Goal: Information Seeking & Learning: Learn about a topic

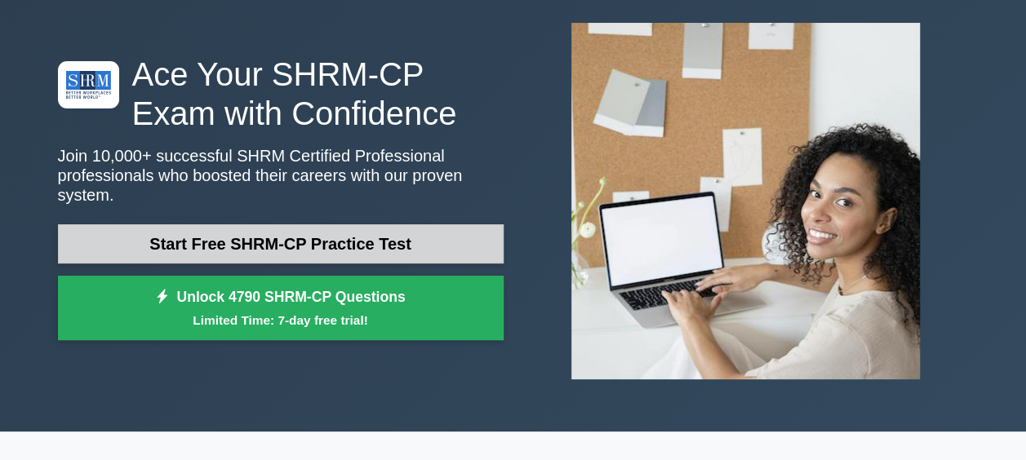
click at [269, 237] on link "Start Free SHRM-CP Practice Test" at bounding box center [281, 243] width 446 height 39
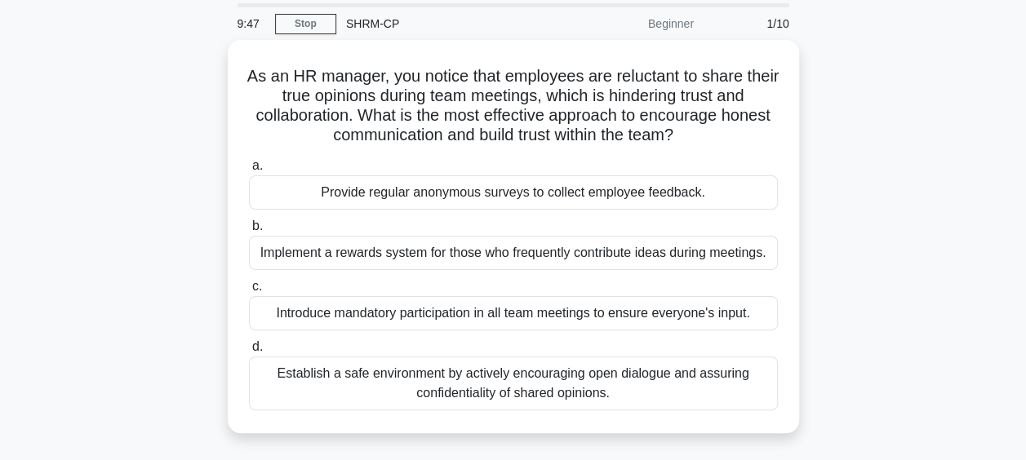
scroll to position [82, 0]
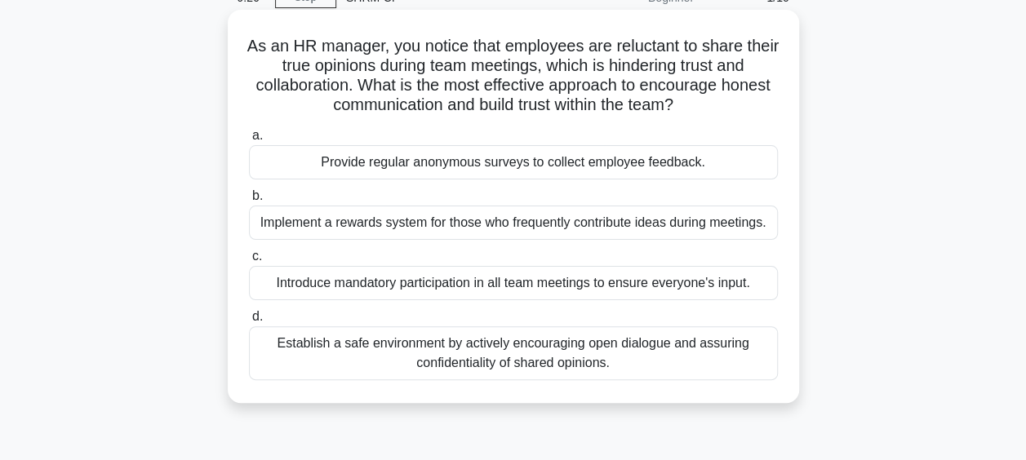
click at [579, 366] on div "Establish a safe environment by actively encouraging open dialogue and assuring…" at bounding box center [513, 354] width 529 height 54
click at [249, 322] on input "d. Establish a safe environment by actively encouraging open dialogue and assur…" at bounding box center [249, 317] width 0 height 11
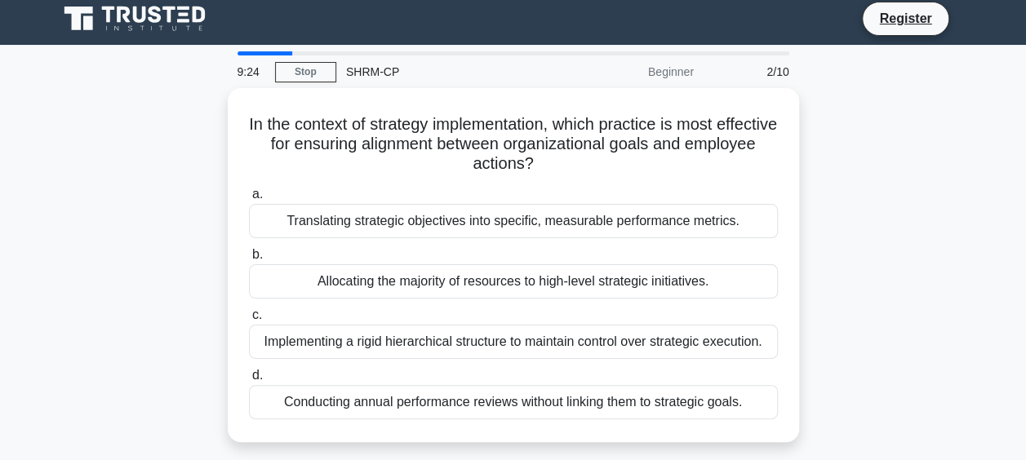
scroll to position [0, 0]
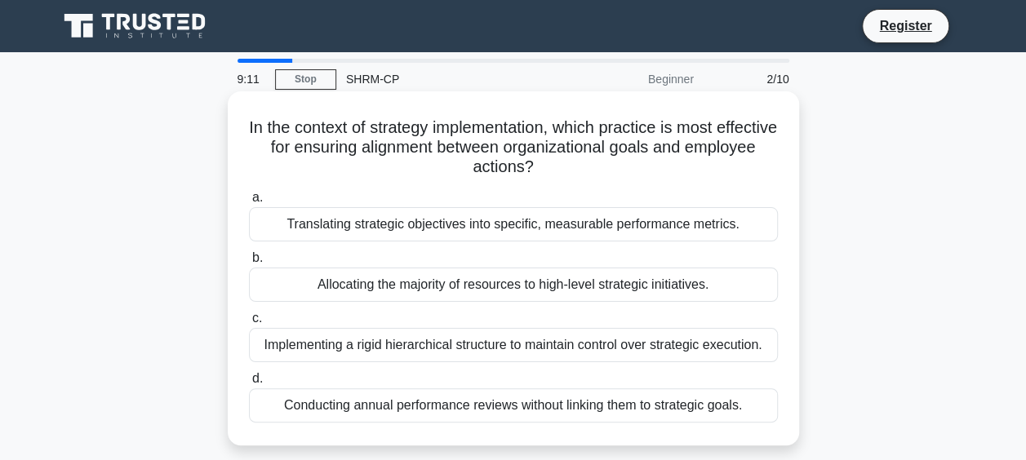
click at [602, 227] on div "Translating strategic objectives into specific, measurable performance metrics." at bounding box center [513, 224] width 529 height 34
click at [249, 203] on input "a. Translating strategic objectives into specific, measurable performance metri…" at bounding box center [249, 198] width 0 height 11
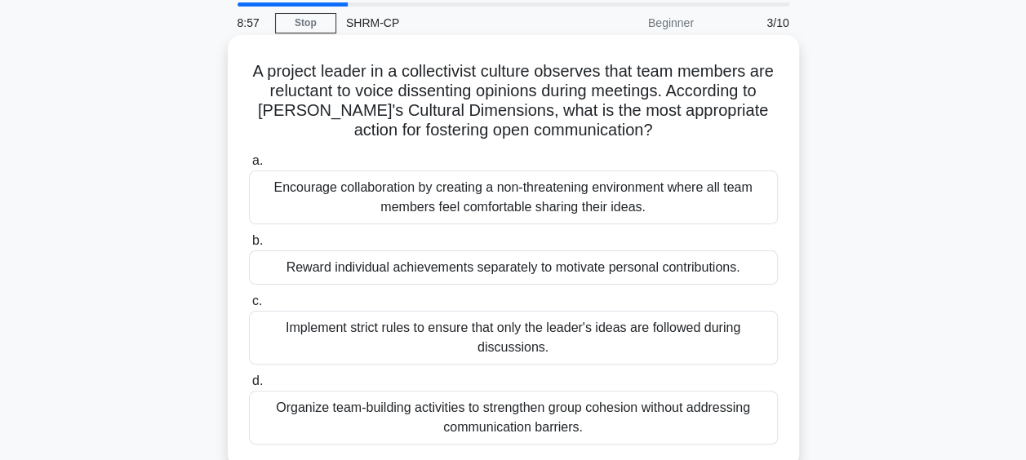
scroll to position [82, 0]
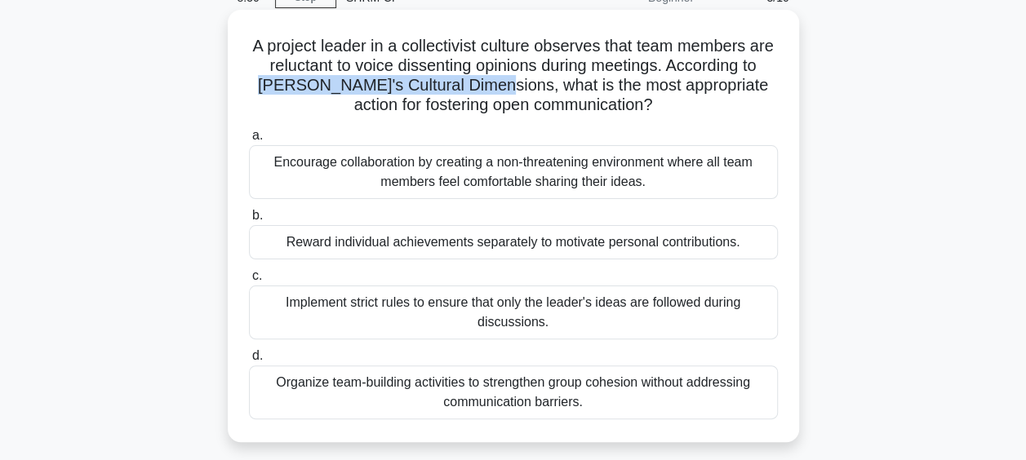
drag, startPoint x: 500, startPoint y: 87, endPoint x: 276, endPoint y: 94, distance: 224.6
click at [276, 94] on h5 "A project leader in a collectivist culture observes that team members are reluc…" at bounding box center [513, 76] width 532 height 80
copy h5 "Hofstede's Cultural Dimensions"
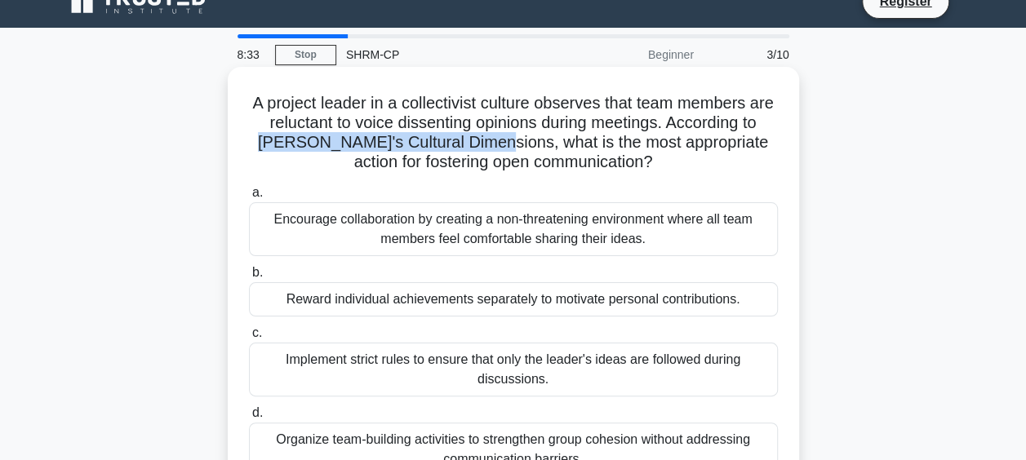
scroll to position [0, 0]
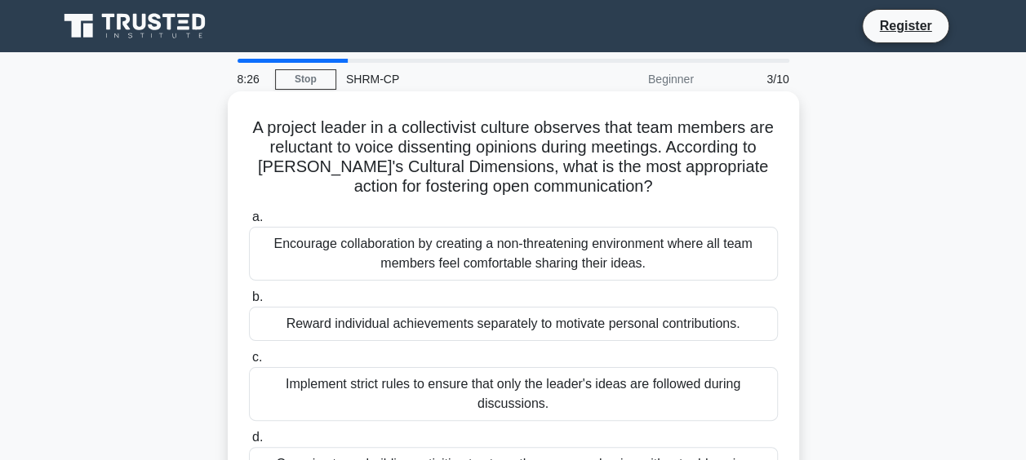
click at [624, 255] on div "Encourage collaboration by creating a non-threatening environment where all tea…" at bounding box center [513, 254] width 529 height 54
click at [249, 223] on input "a. Encourage collaboration by creating a non-threatening environment where all …" at bounding box center [249, 217] width 0 height 11
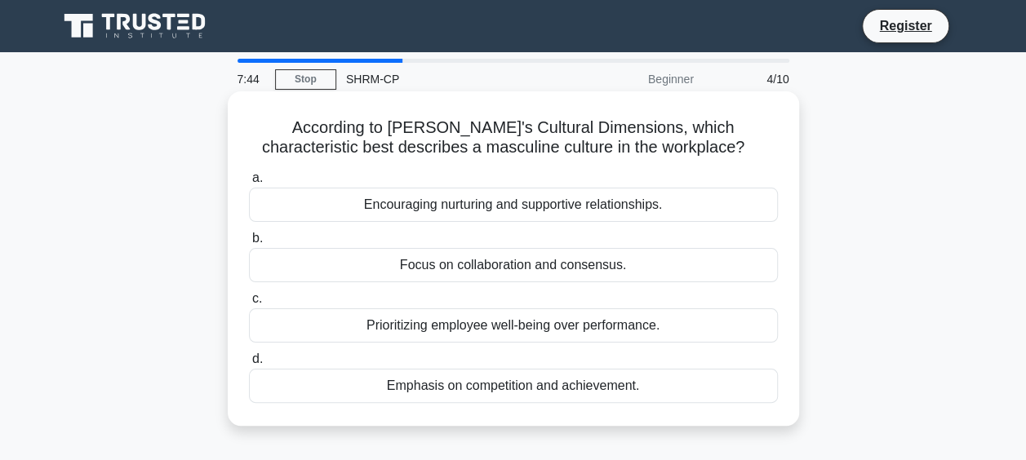
click at [527, 209] on div "Encouraging nurturing and supportive relationships." at bounding box center [513, 205] width 529 height 34
click at [249, 184] on input "a. Encouraging nurturing and supportive relationships." at bounding box center [249, 178] width 0 height 11
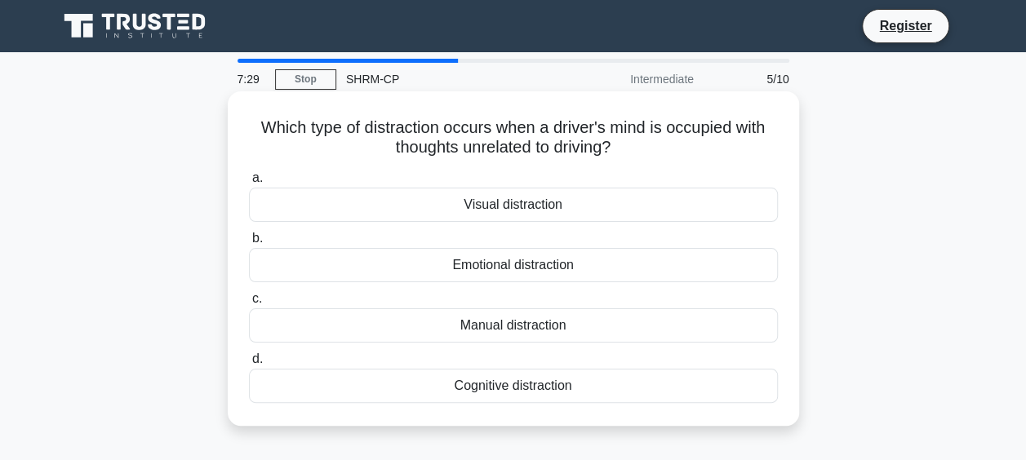
click at [533, 393] on div "Cognitive distraction" at bounding box center [513, 386] width 529 height 34
click at [249, 365] on input "d. Cognitive distraction" at bounding box center [249, 359] width 0 height 11
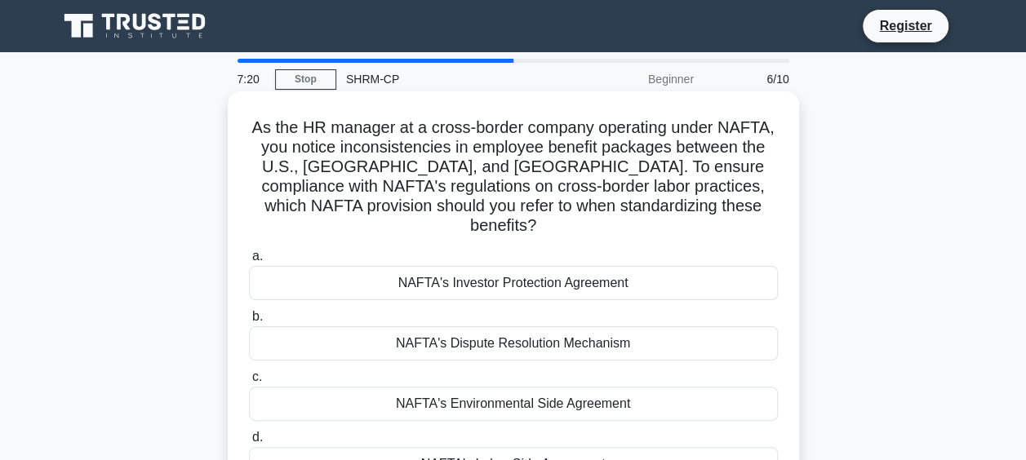
click at [743, 121] on h5 "As the HR manager at a cross-border company operating under NAFTA, you notice i…" at bounding box center [513, 177] width 532 height 119
copy h5 "NAFTA"
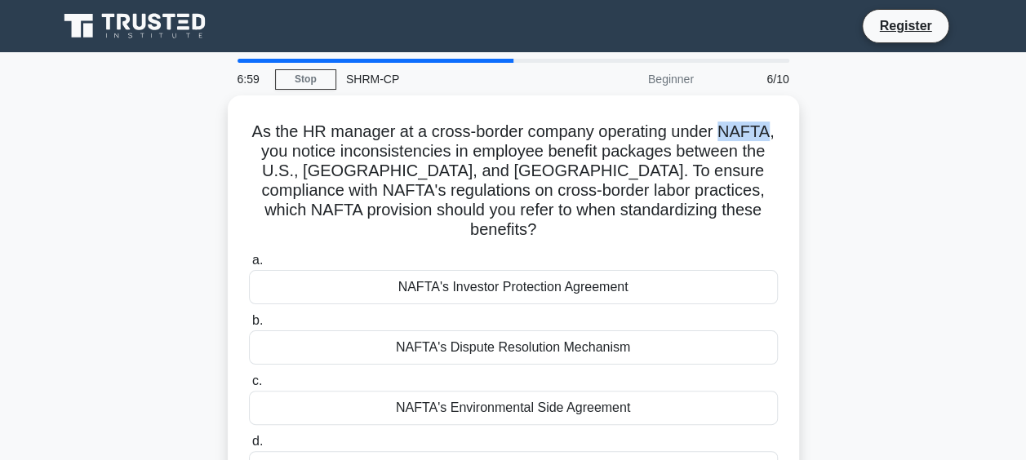
scroll to position [82, 0]
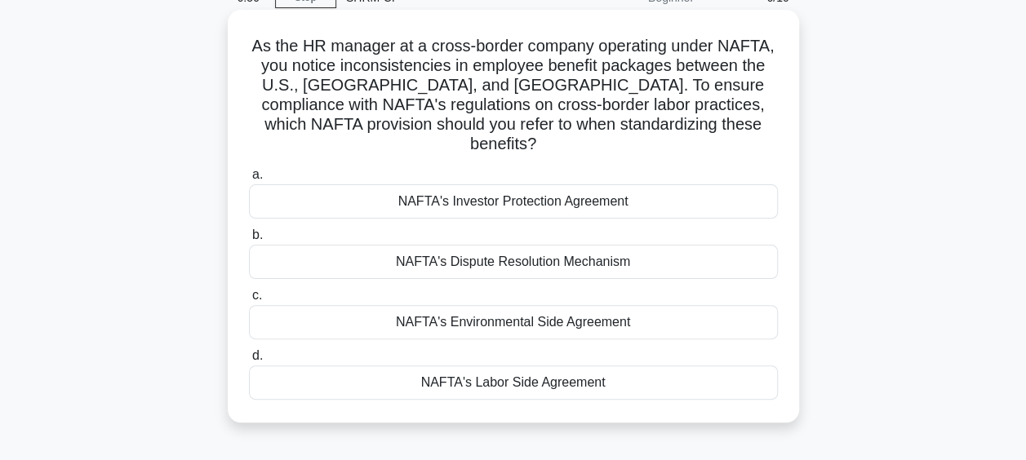
click at [562, 366] on div "NAFTA's Labor Side Agreement" at bounding box center [513, 383] width 529 height 34
click at [249, 358] on input "d. NAFTA's Labor Side Agreement" at bounding box center [249, 356] width 0 height 11
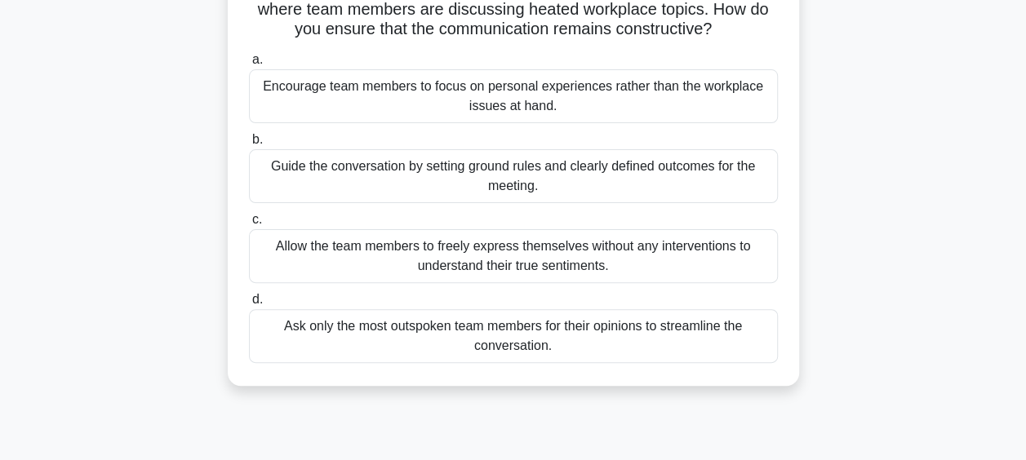
scroll to position [163, 0]
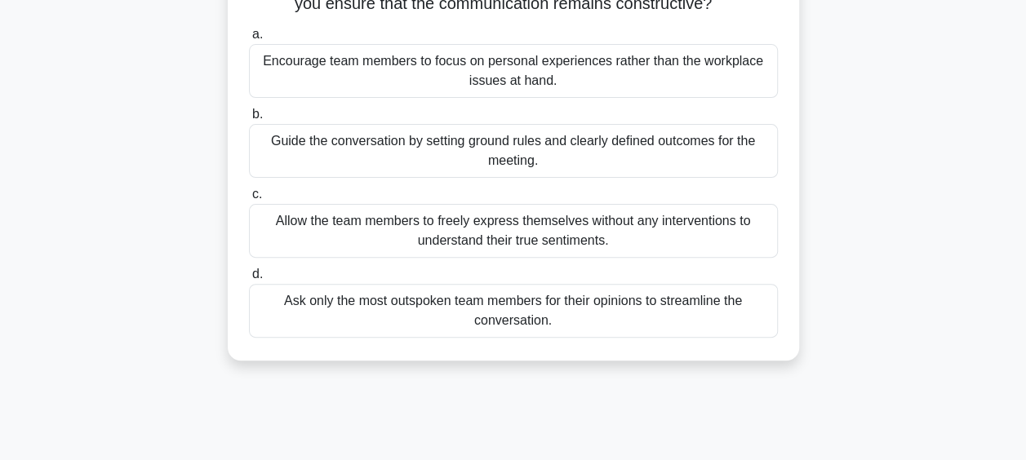
click at [574, 158] on div "Guide the conversation by setting ground rules and clearly defined outcomes for…" at bounding box center [513, 151] width 529 height 54
click at [249, 120] on input "b. Guide the conversation by setting ground rules and clearly defined outcomes …" at bounding box center [249, 114] width 0 height 11
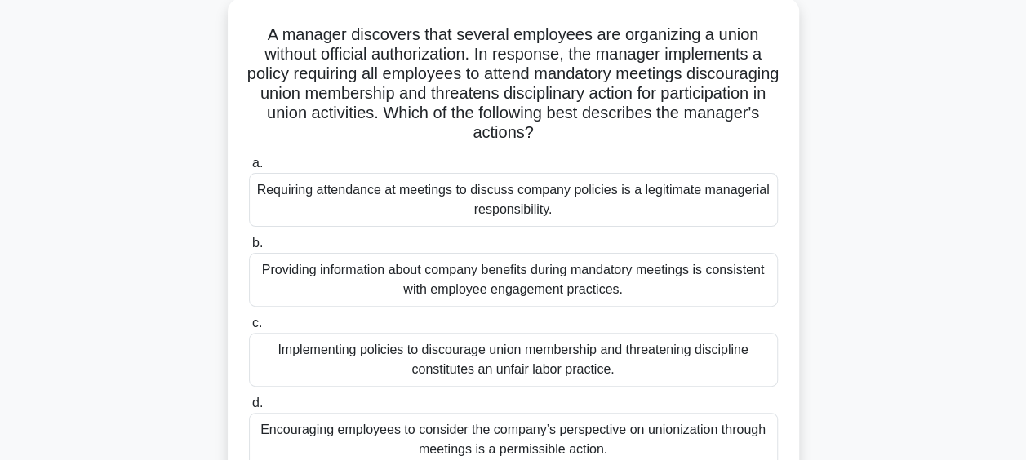
scroll to position [245, 0]
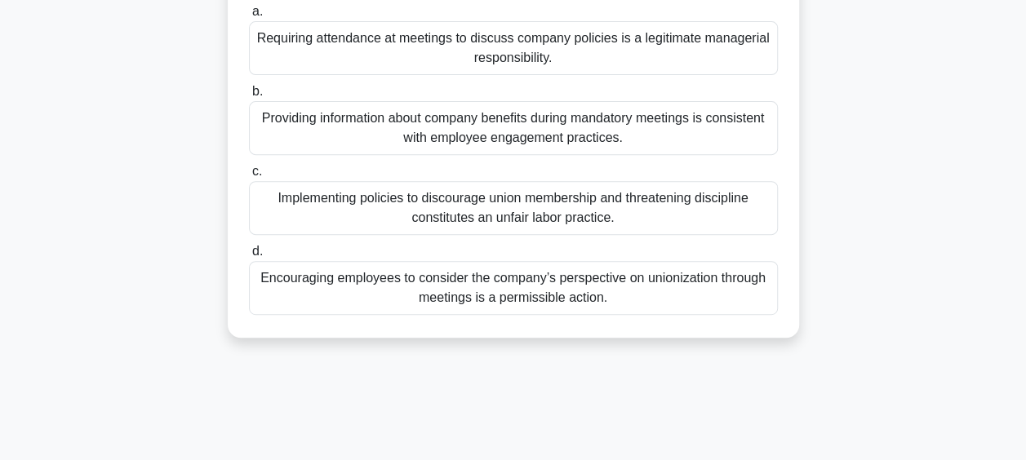
click at [572, 286] on div "Encouraging employees to consider the company’s perspective on unionization thr…" at bounding box center [513, 288] width 529 height 54
click at [249, 257] on input "d. Encouraging employees to consider the company’s perspective on unionization …" at bounding box center [249, 252] width 0 height 11
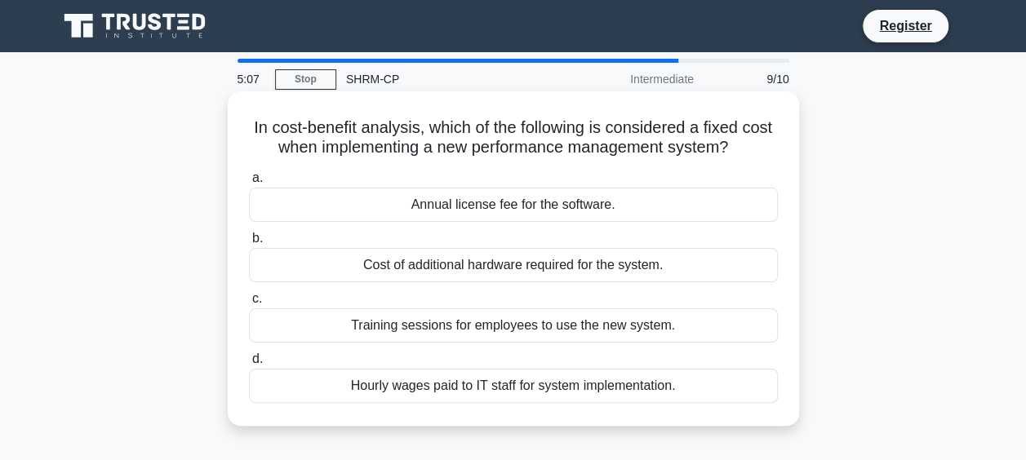
scroll to position [82, 0]
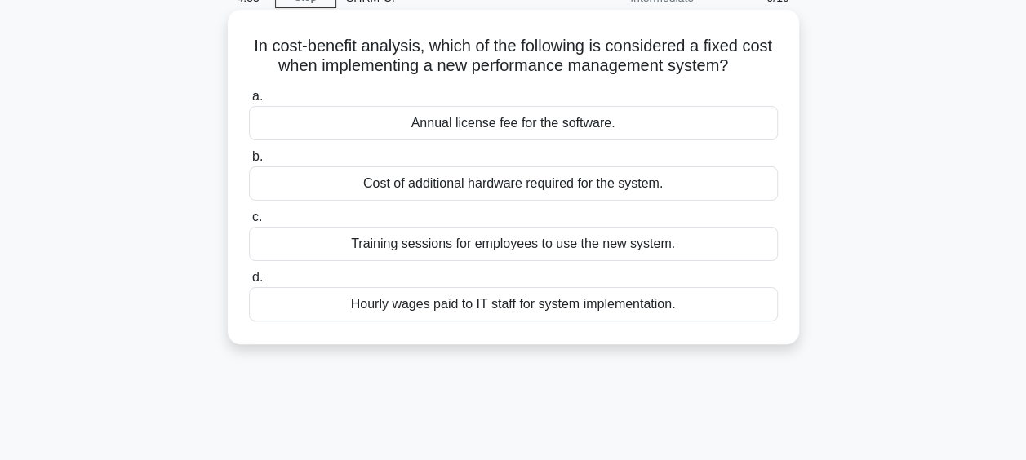
click at [488, 311] on div "Hourly wages paid to IT staff for system implementation." at bounding box center [513, 304] width 529 height 34
click at [249, 283] on input "d. Hourly wages paid to IT staff for system implementation." at bounding box center [249, 278] width 0 height 11
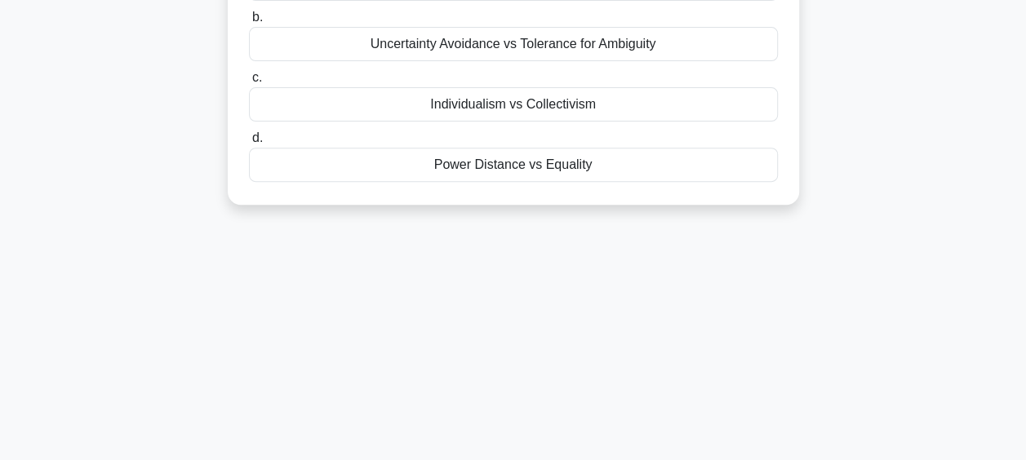
scroll to position [0, 0]
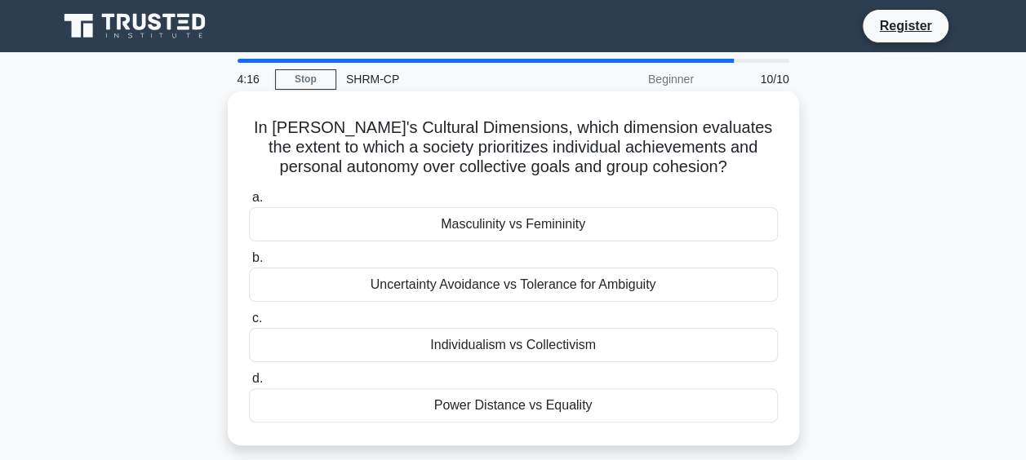
click at [588, 407] on div "Power Distance vs Equality" at bounding box center [513, 406] width 529 height 34
click at [249, 384] on input "d. Power Distance vs Equality" at bounding box center [249, 379] width 0 height 11
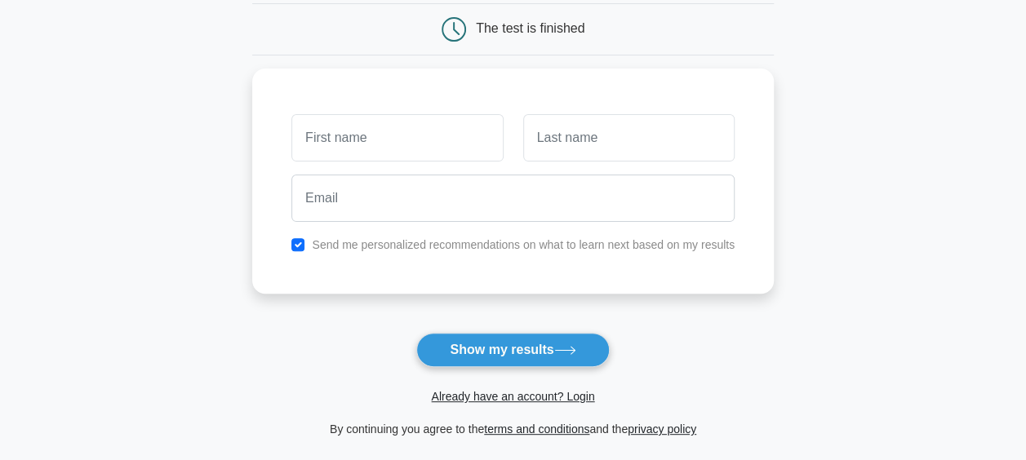
scroll to position [163, 0]
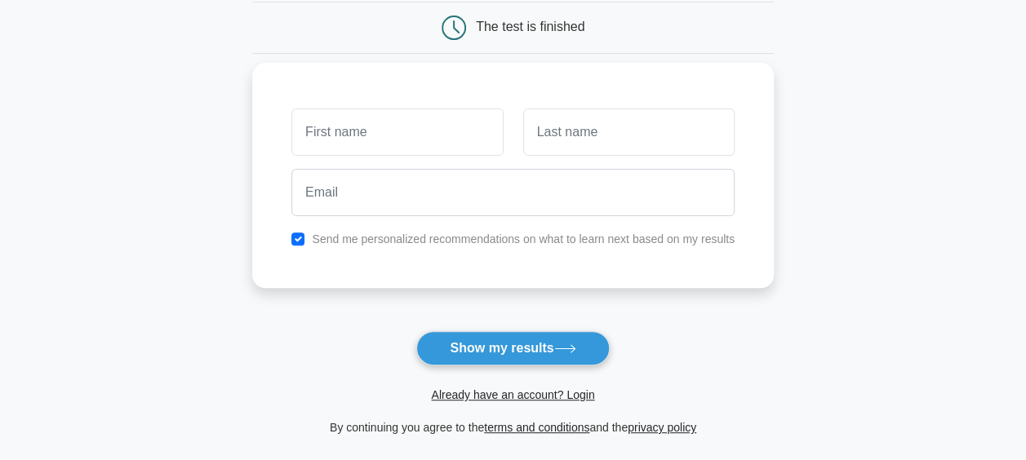
click at [375, 132] on input "text" at bounding box center [396, 132] width 211 height 47
type input "[PERSON_NAME]"
type input "Nair"
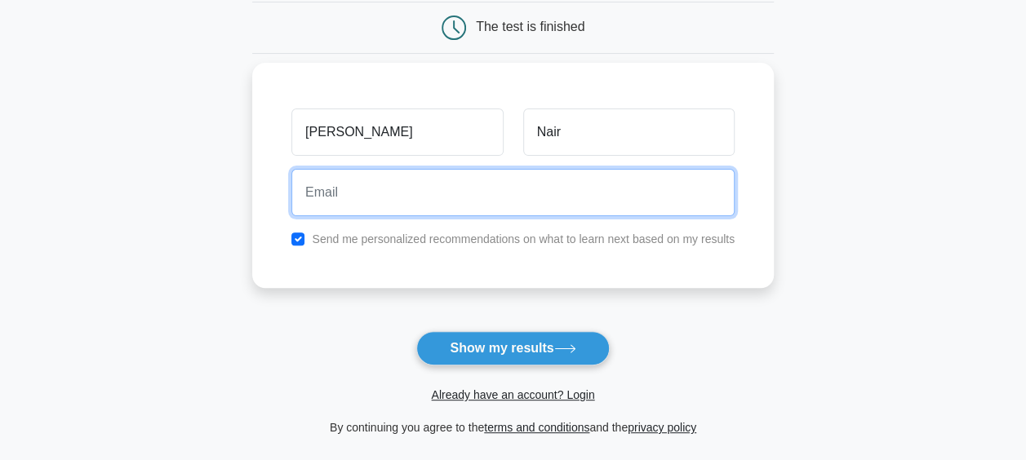
type input "nairsimran@gmail.com"
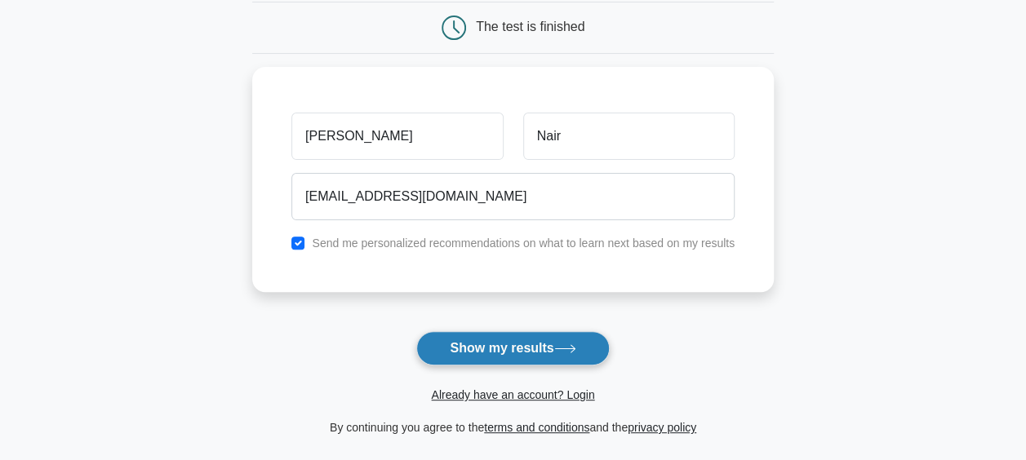
click at [471, 342] on button "Show my results" at bounding box center [512, 348] width 193 height 34
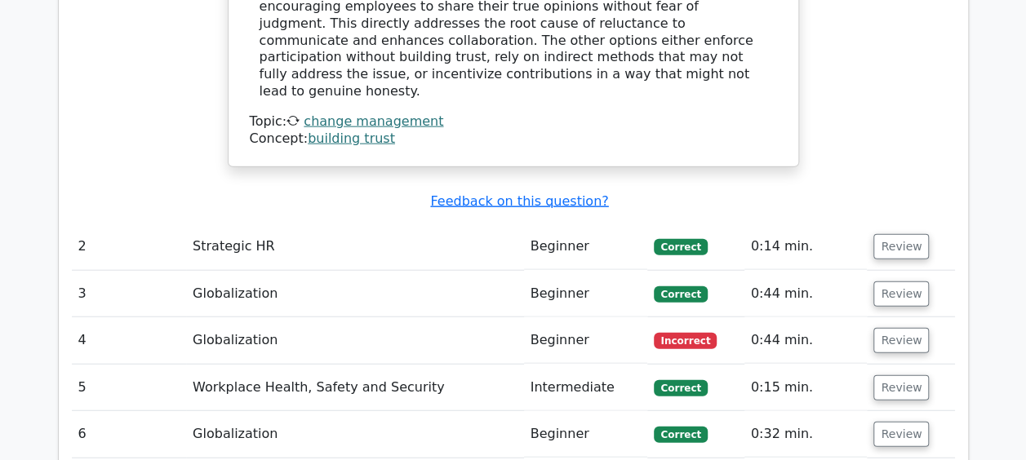
scroll to position [1877, 0]
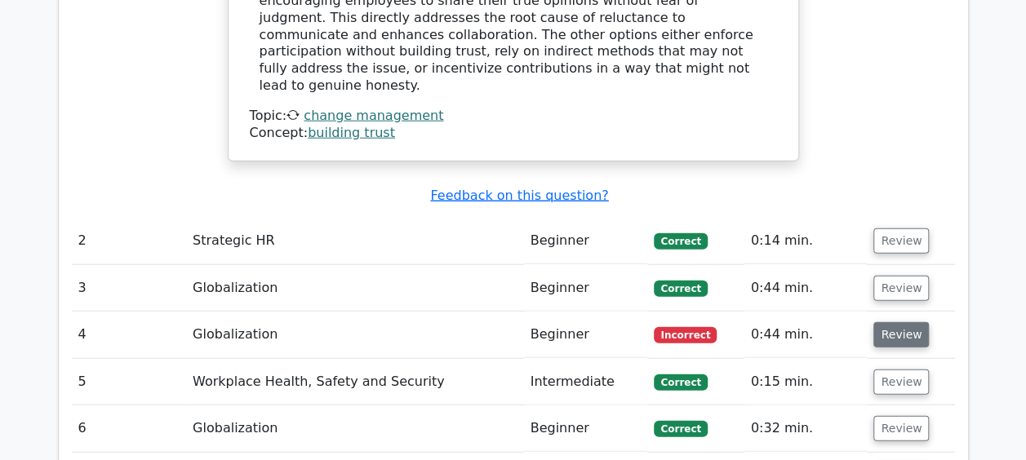
click at [904, 322] on button "Review" at bounding box center [901, 334] width 56 height 25
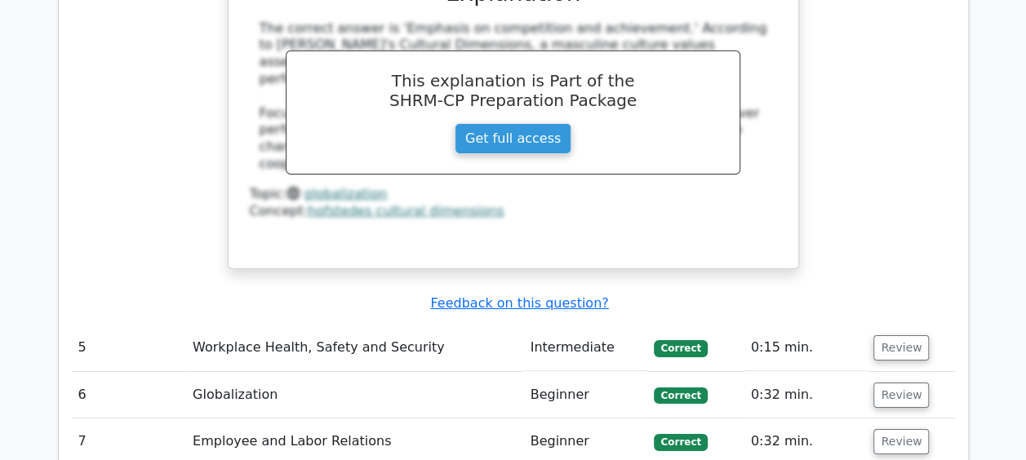
scroll to position [2612, 0]
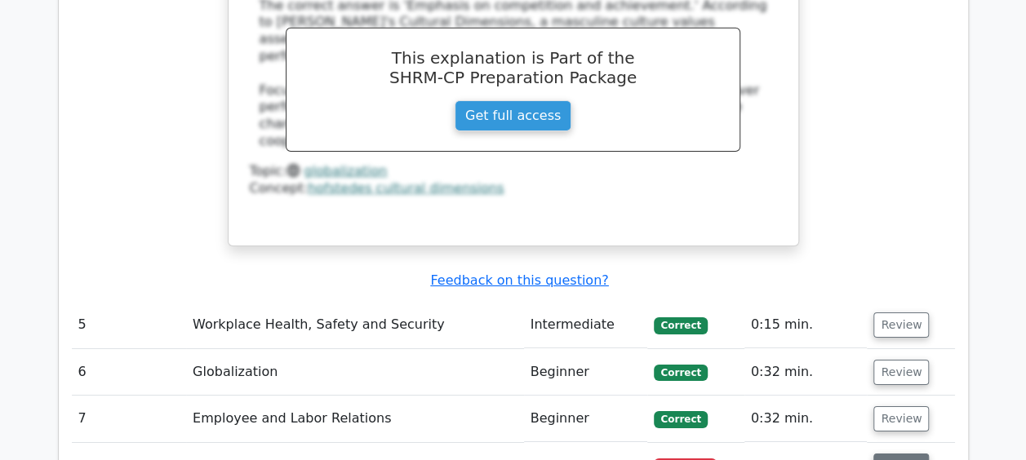
click at [909, 454] on button "Review" at bounding box center [901, 466] width 56 height 25
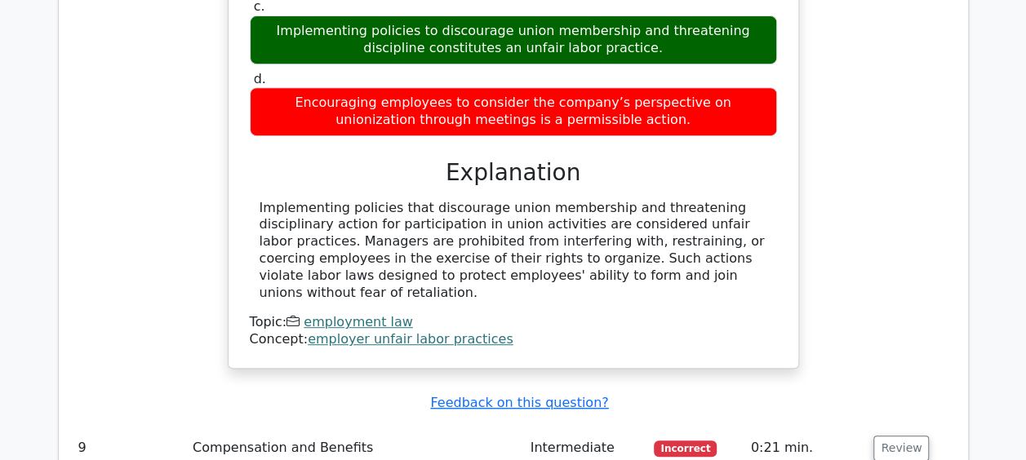
scroll to position [3428, 0]
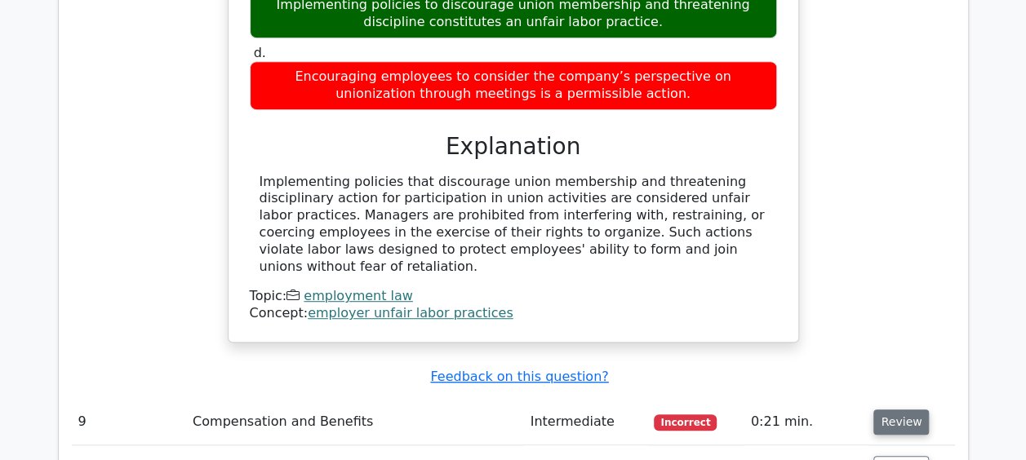
click at [903, 410] on button "Review" at bounding box center [901, 422] width 56 height 25
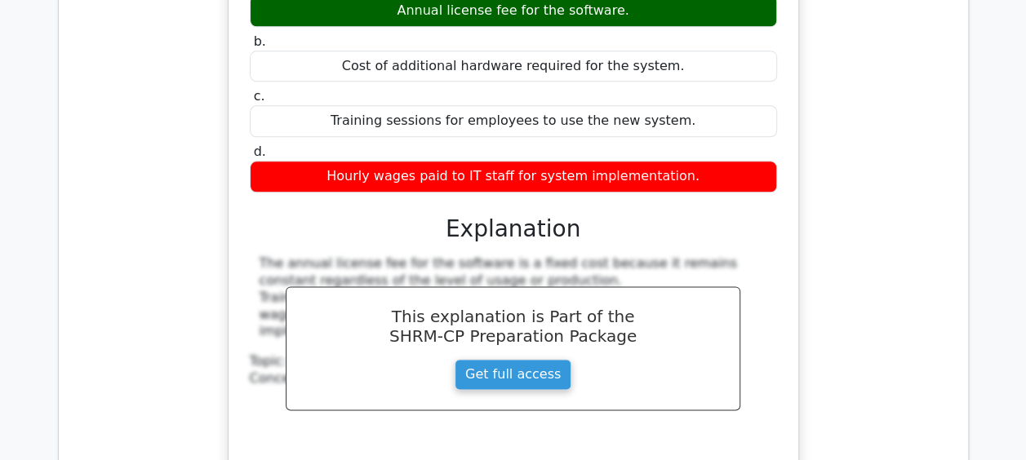
scroll to position [4081, 0]
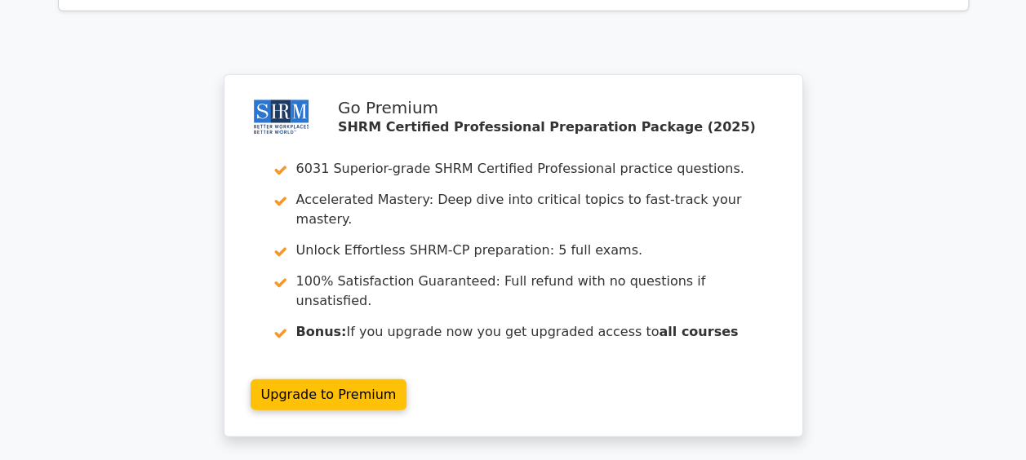
scroll to position [5378, 0]
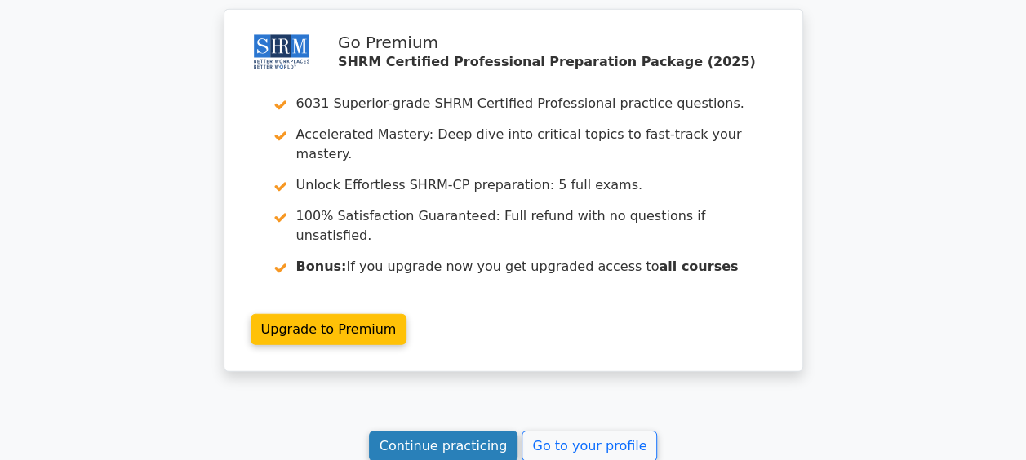
click at [415, 431] on link "Continue practicing" at bounding box center [443, 446] width 149 height 31
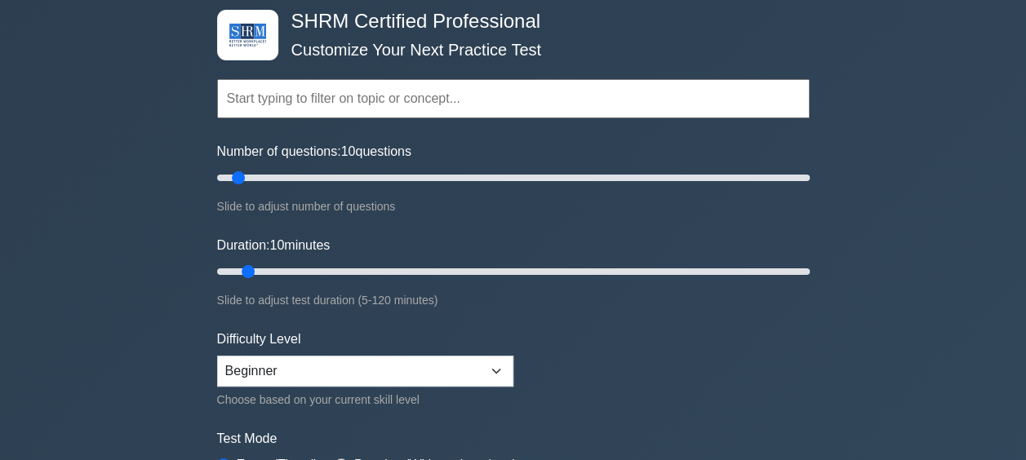
scroll to position [245, 0]
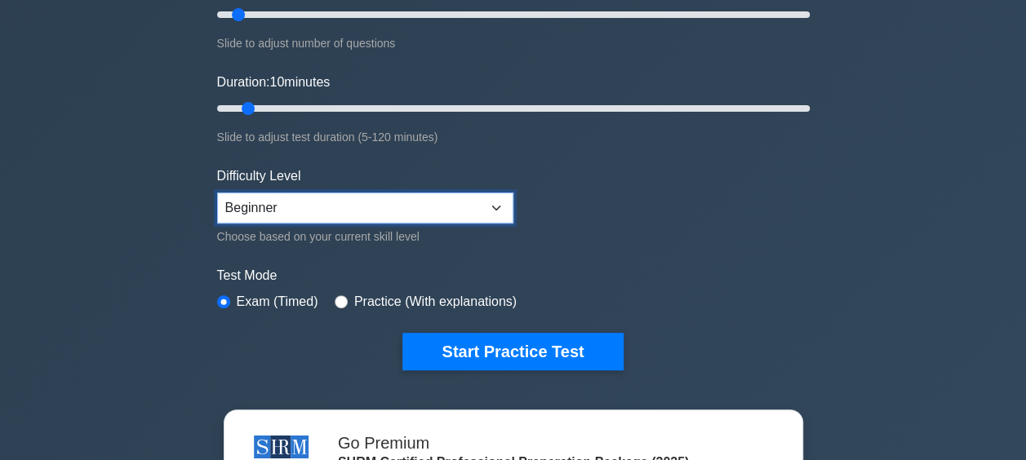
click at [424, 219] on select "Beginner Intermediate Expert" at bounding box center [365, 208] width 296 height 31
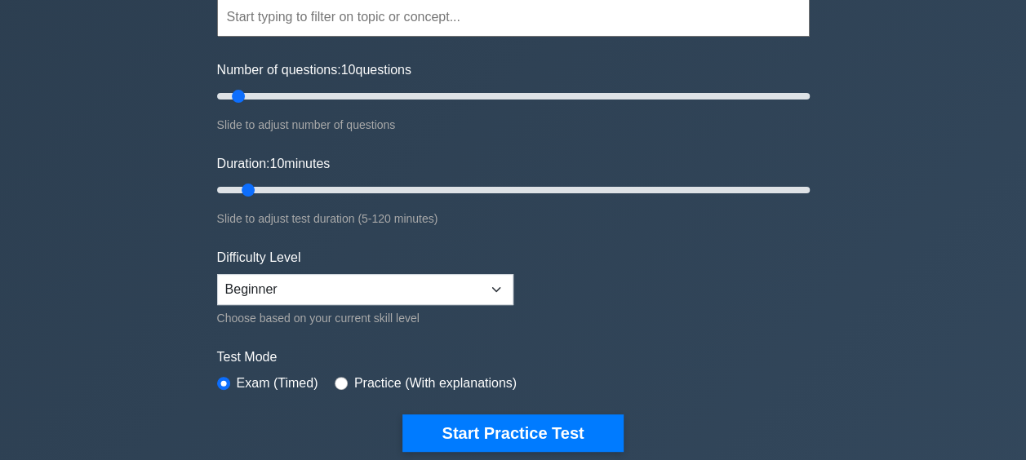
click at [679, 264] on form "Topics Change Management Compensation and Benefits Employee and Labor Relations…" at bounding box center [513, 200] width 593 height 504
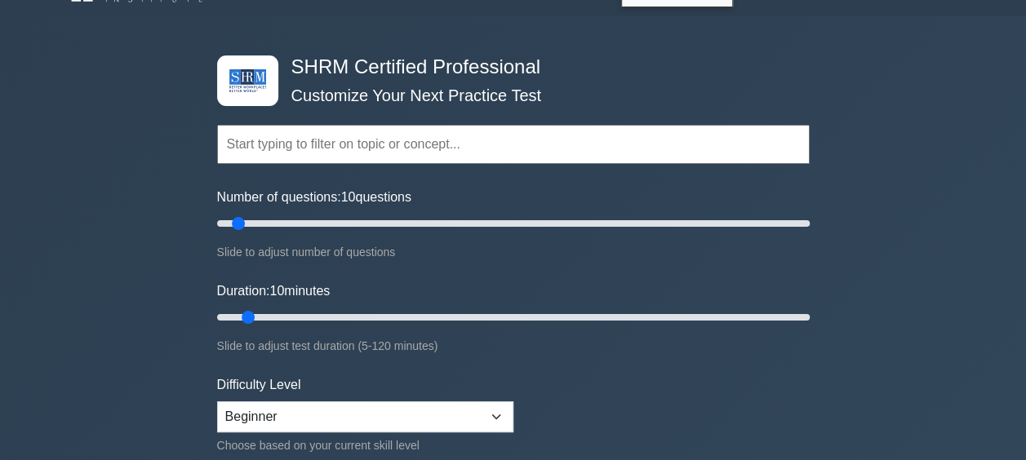
scroll to position [0, 0]
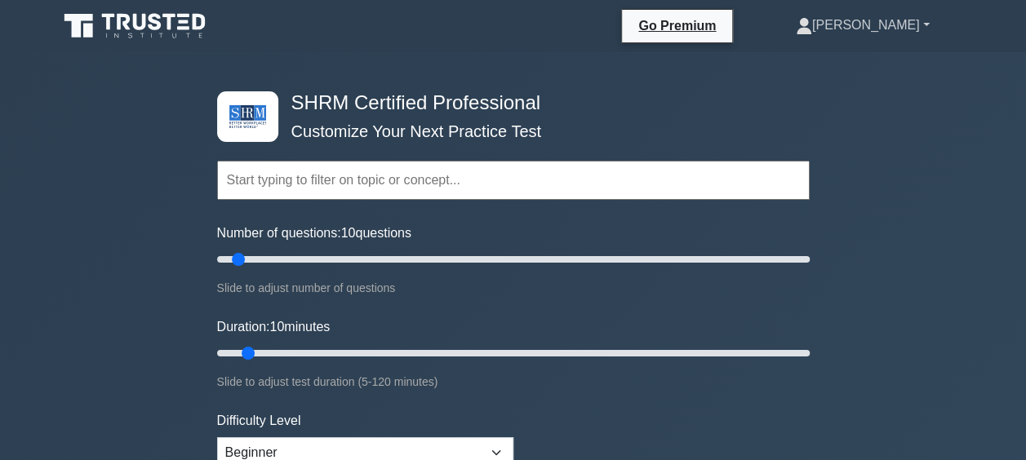
click at [931, 24] on link "[PERSON_NAME]" at bounding box center [863, 25] width 212 height 33
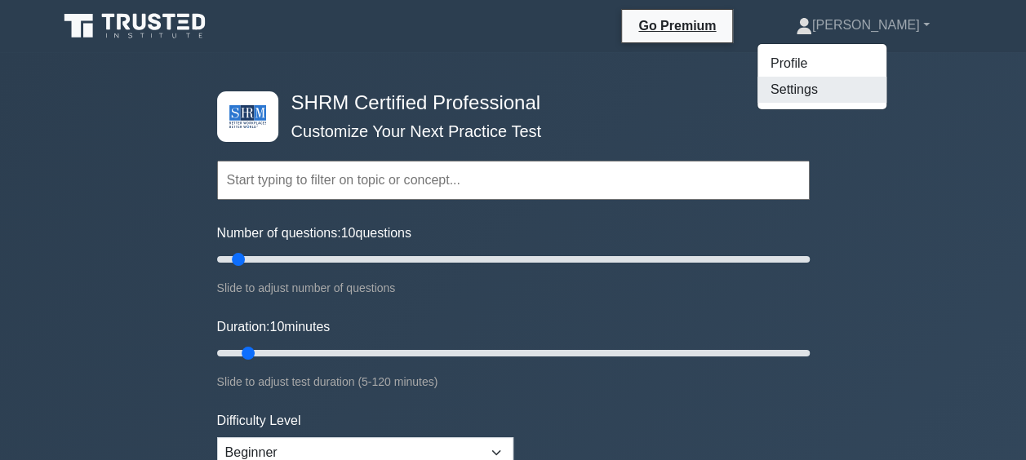
click at [866, 100] on link "Settings" at bounding box center [821, 90] width 129 height 26
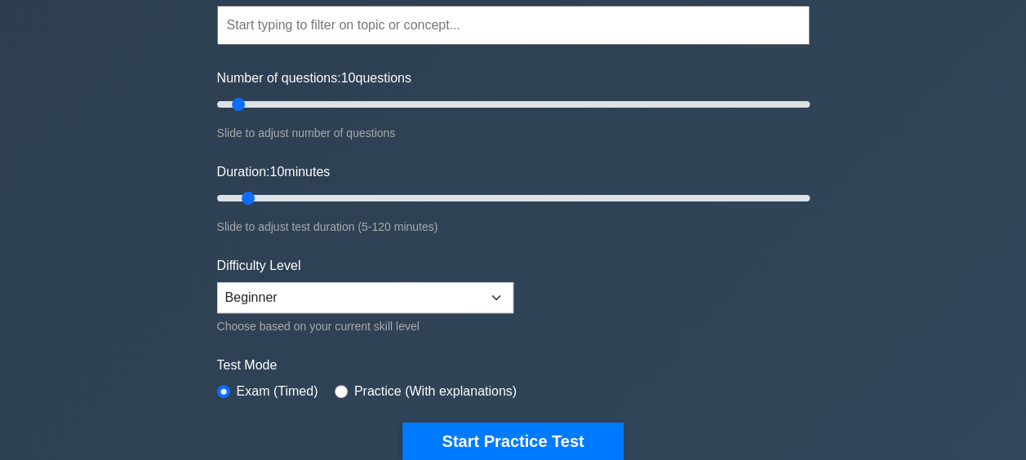
scroll to position [245, 0]
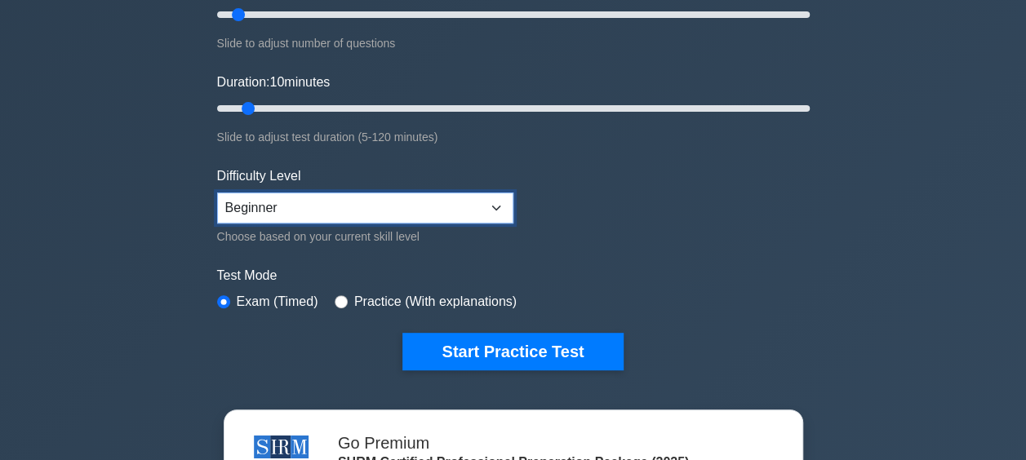
click at [379, 209] on select "Beginner Intermediate Expert" at bounding box center [365, 208] width 296 height 31
click at [217, 193] on select "Beginner Intermediate Expert" at bounding box center [365, 208] width 296 height 31
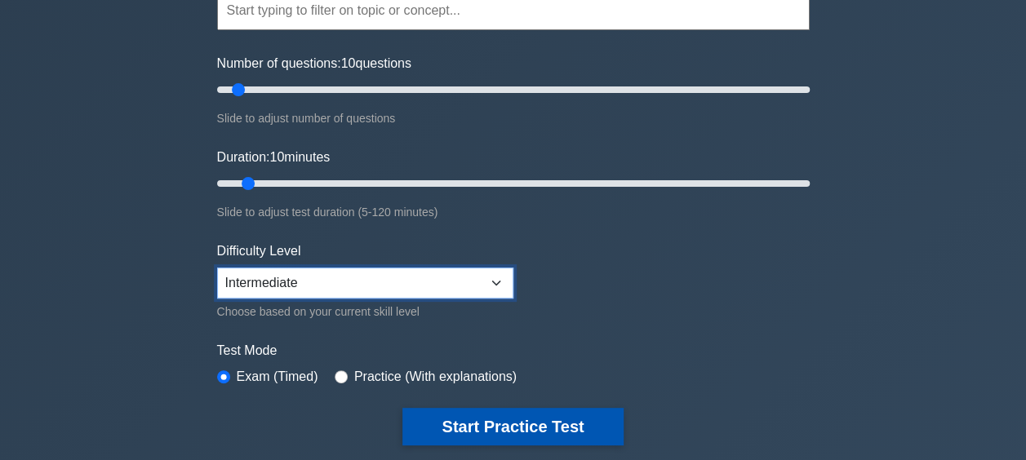
scroll to position [163, 0]
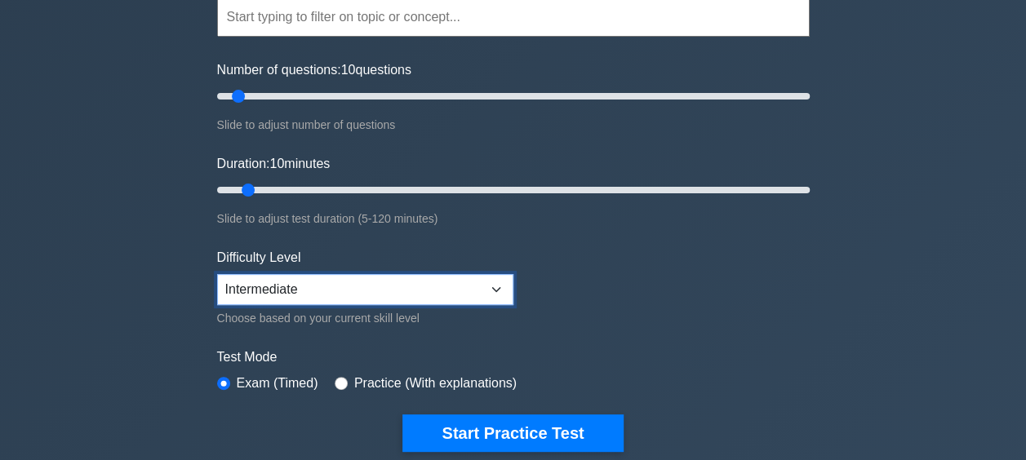
click at [310, 294] on select "Beginner Intermediate Expert" at bounding box center [365, 289] width 296 height 31
click at [217, 274] on select "Beginner Intermediate Expert" at bounding box center [365, 289] width 296 height 31
drag, startPoint x: 241, startPoint y: 278, endPoint x: 233, endPoint y: 304, distance: 27.1
click at [242, 279] on select "Beginner Intermediate Expert" at bounding box center [365, 289] width 296 height 31
select select "intermediate"
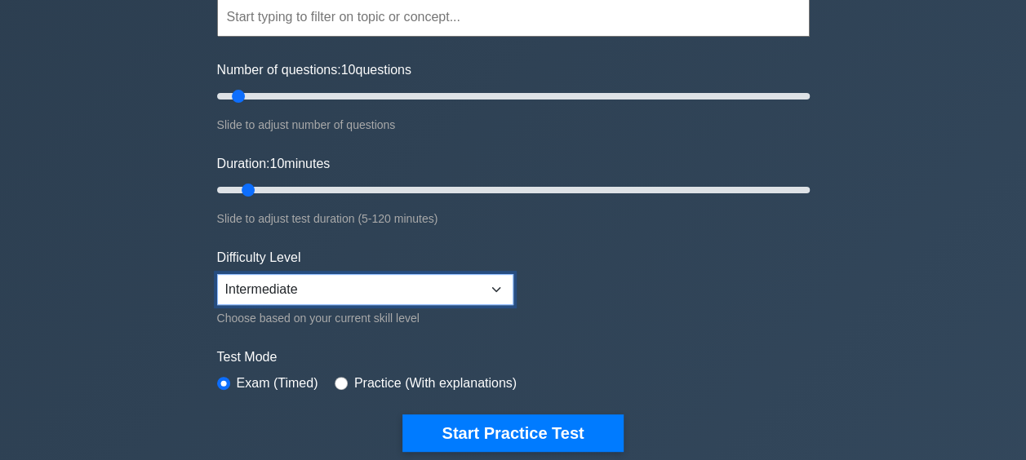
click at [217, 274] on select "Beginner Intermediate Expert" at bounding box center [365, 289] width 296 height 31
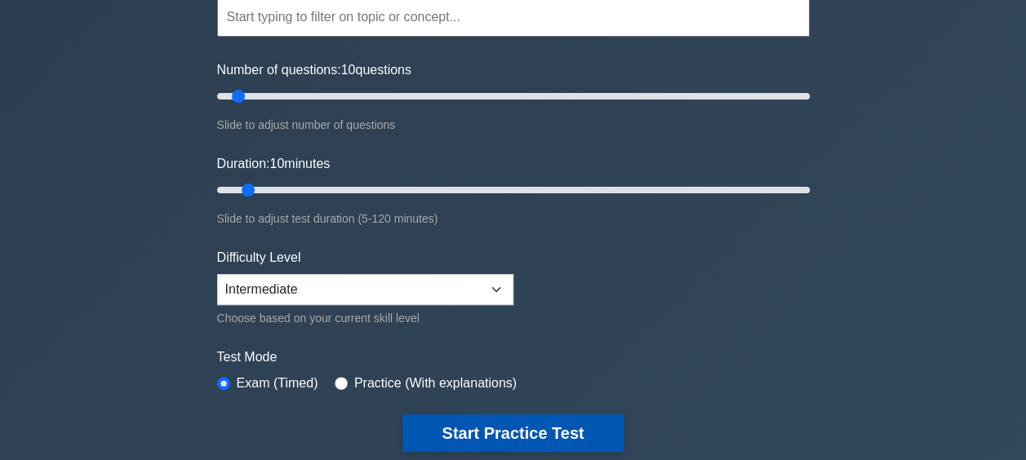
drag, startPoint x: 436, startPoint y: 422, endPoint x: 653, endPoint y: 346, distance: 230.0
click at [437, 422] on button "Start Practice Test" at bounding box center [512, 434] width 220 height 38
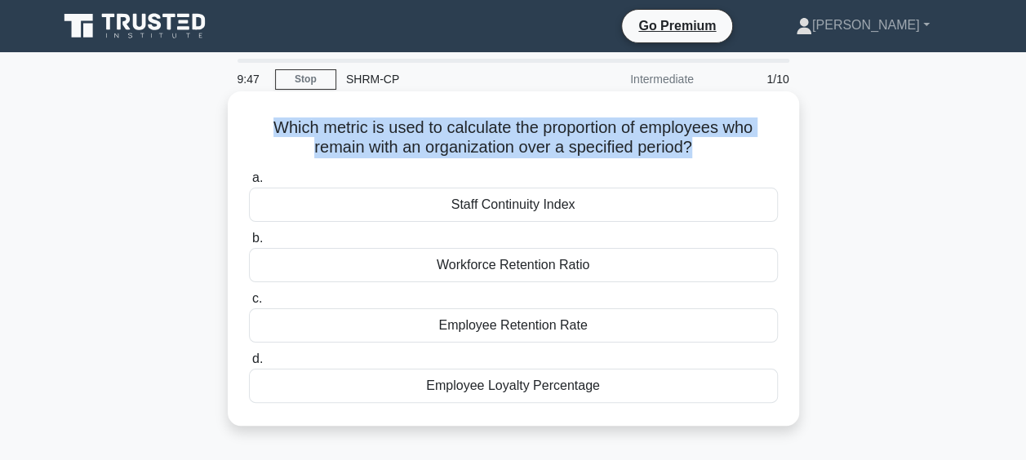
drag, startPoint x: 617, startPoint y: 152, endPoint x: 245, endPoint y: 129, distance: 372.9
click at [245, 129] on div "Which metric is used to calculate the proportion of employees who remain with a…" at bounding box center [513, 259] width 558 height 322
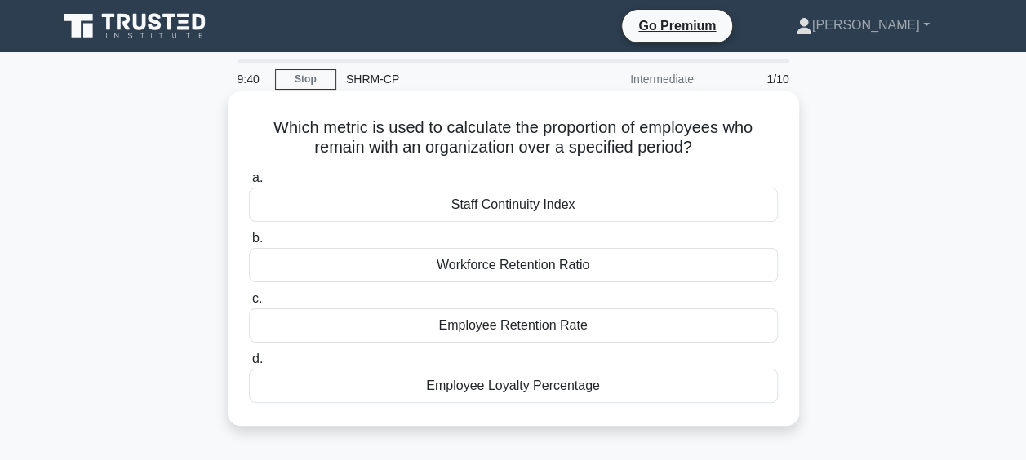
click at [502, 338] on div "Employee Retention Rate" at bounding box center [513, 326] width 529 height 34
click at [249, 304] on input "c. Employee Retention Rate" at bounding box center [249, 299] width 0 height 11
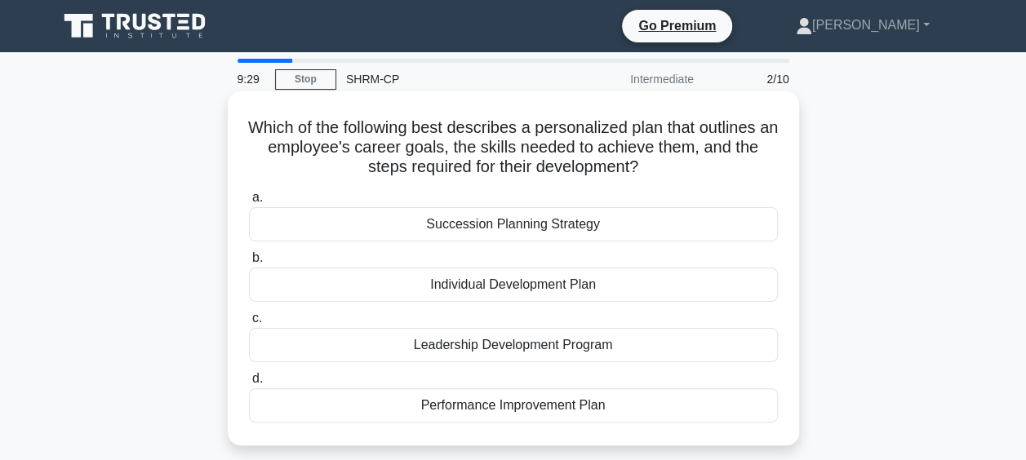
click at [542, 292] on div "Individual Development Plan" at bounding box center [513, 285] width 529 height 34
click at [249, 264] on input "b. Individual Development Plan" at bounding box center [249, 258] width 0 height 11
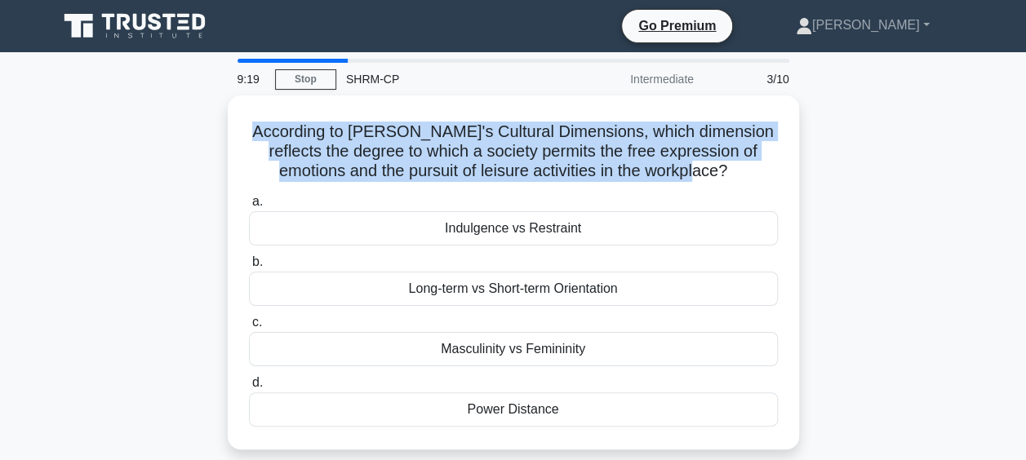
drag, startPoint x: 709, startPoint y: 176, endPoint x: 216, endPoint y: 127, distance: 495.5
click at [216, 127] on div "According to [PERSON_NAME]'s Cultural Dimensions, which dimension reflects the …" at bounding box center [513, 283] width 931 height 374
copy h5 "According to [PERSON_NAME]'s Cultural Dimensions, which dimension reflects the …"
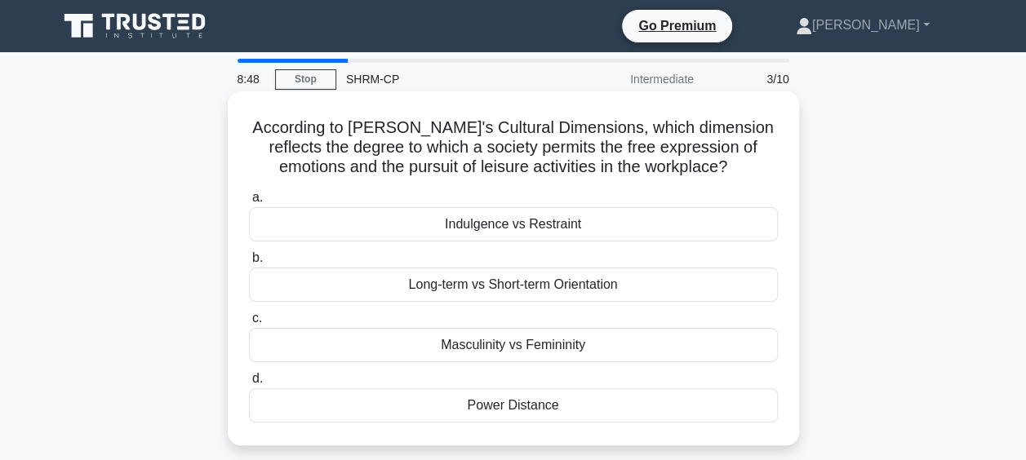
click at [532, 242] on div "Indulgence vs Restraint" at bounding box center [513, 224] width 529 height 34
click at [249, 203] on input "a. Indulgence vs Restraint" at bounding box center [249, 198] width 0 height 11
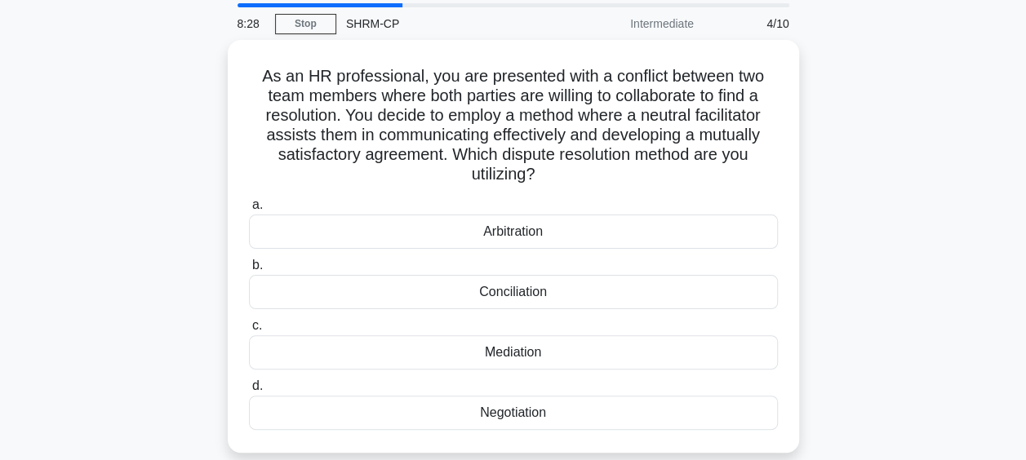
scroll to position [82, 0]
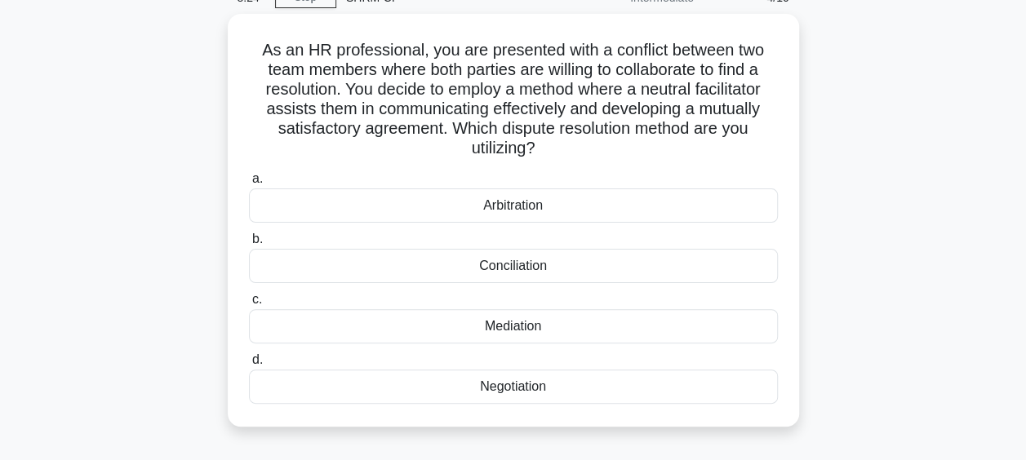
drag, startPoint x: 552, startPoint y: 384, endPoint x: 841, endPoint y: 253, distance: 317.4
click at [841, 253] on div "As an HR professional, you are presented with a conflict between two team membe…" at bounding box center [513, 230] width 931 height 433
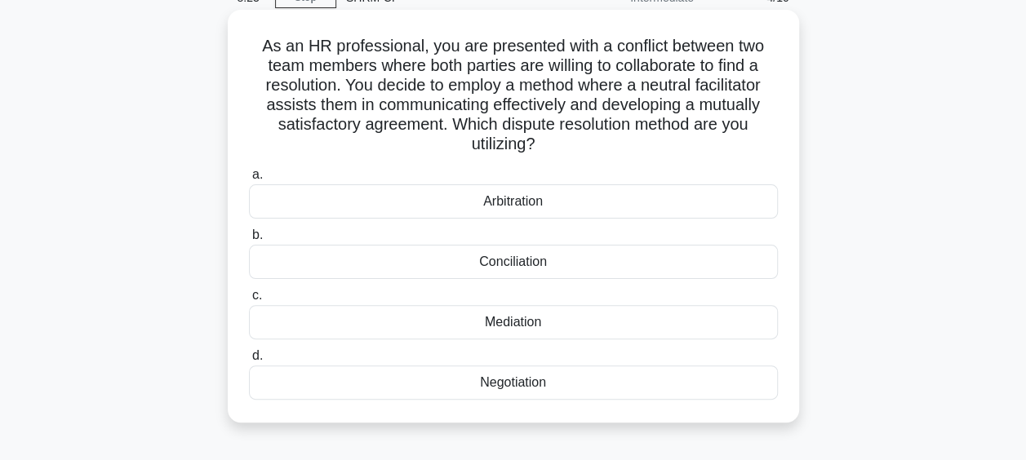
click at [758, 138] on h5 "As an HR professional, you are presented with a conflict between two team membe…" at bounding box center [513, 95] width 532 height 119
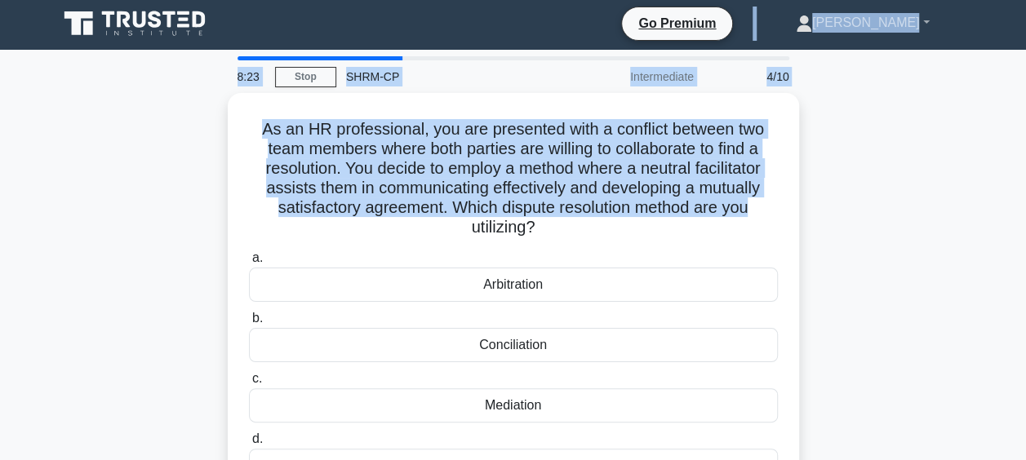
scroll to position [0, 0]
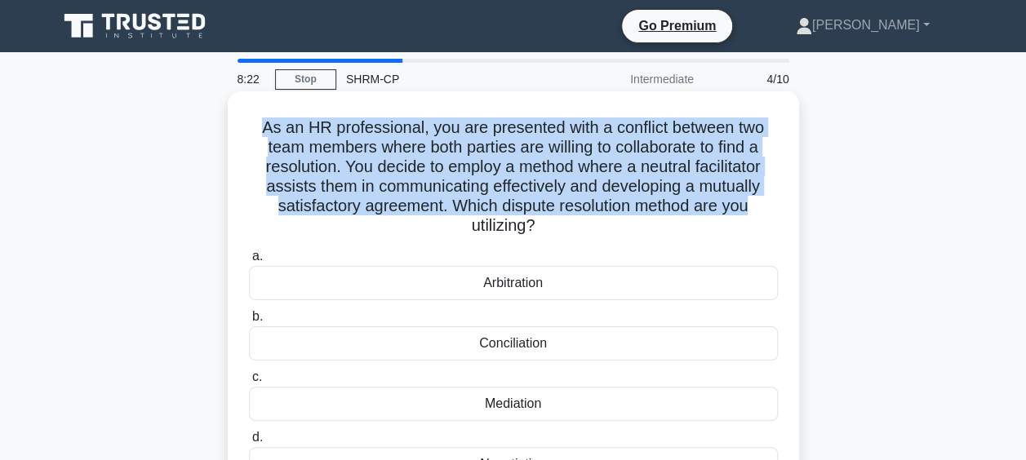
drag, startPoint x: 770, startPoint y: 131, endPoint x: 257, endPoint y: 131, distance: 512.6
click at [257, 131] on h5 "As an HR professional, you are presented with a conflict between two team membe…" at bounding box center [513, 177] width 532 height 119
copy h5 "As an HR professional, you are presented with a conflict between two team membe…"
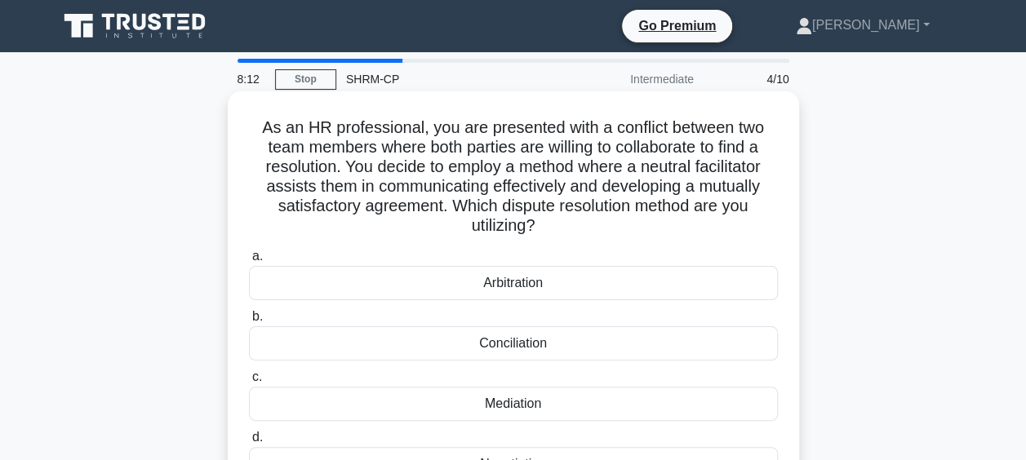
click at [529, 404] on div "Mediation" at bounding box center [513, 404] width 529 height 34
click at [249, 383] on input "c. Mediation" at bounding box center [249, 377] width 0 height 11
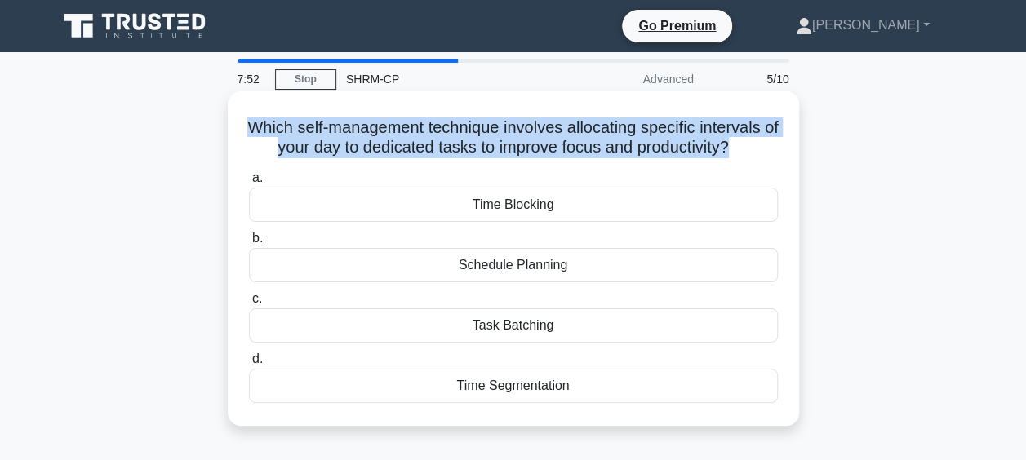
drag, startPoint x: 740, startPoint y: 149, endPoint x: 252, endPoint y: 127, distance: 488.6
click at [252, 127] on h5 "Which self-management technique involves allocating specific intervals of your …" at bounding box center [513, 138] width 532 height 41
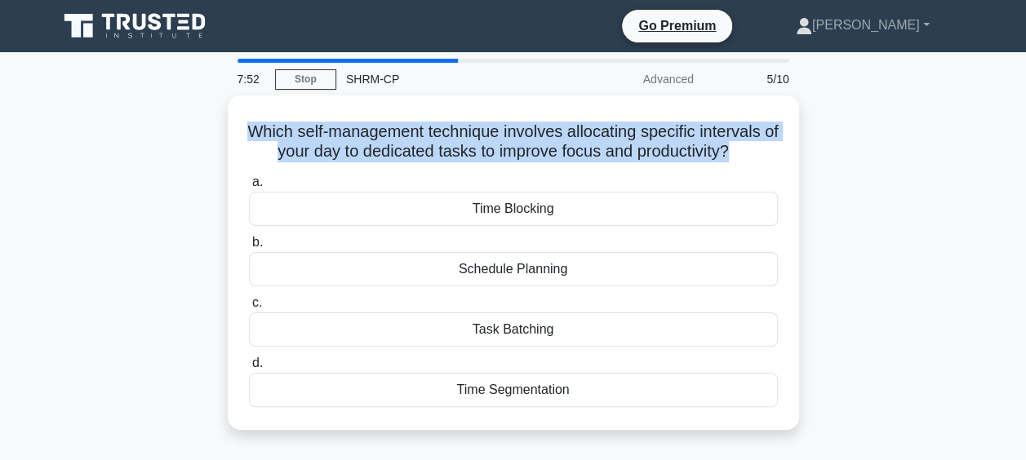
copy h5 "Which self-management technique involves allocating specific intervals of your …"
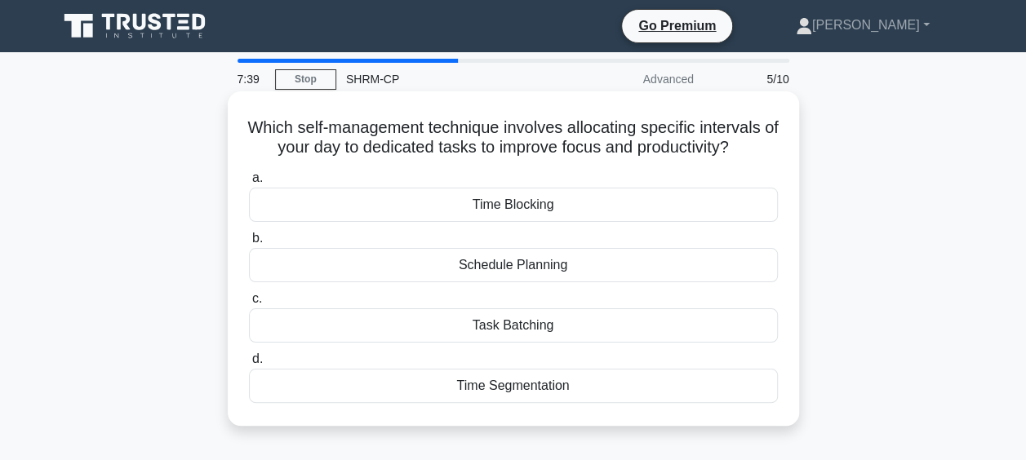
click at [538, 206] on div "Time Blocking" at bounding box center [513, 205] width 529 height 34
click at [249, 184] on input "a. Time Blocking" at bounding box center [249, 178] width 0 height 11
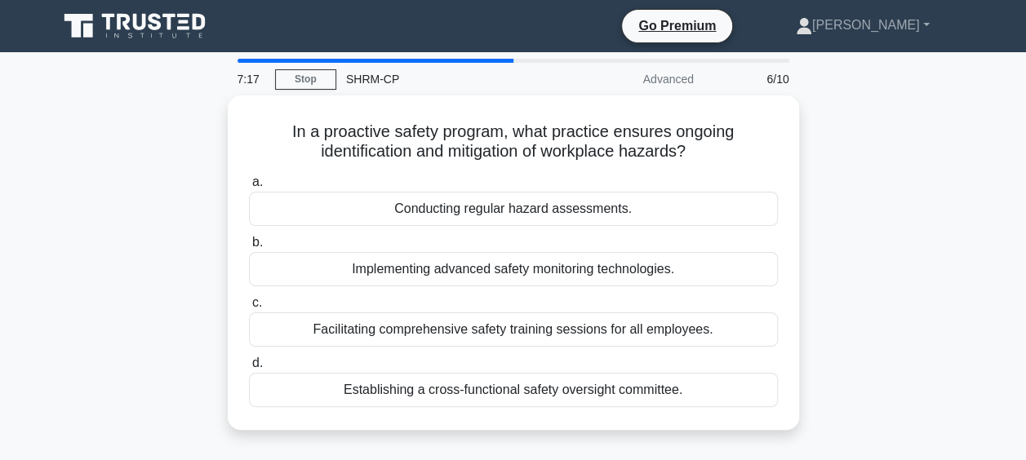
drag, startPoint x: 700, startPoint y: 150, endPoint x: 224, endPoint y: 131, distance: 477.1
click at [224, 131] on div "In a proactive safety program, what practice ensures ongoing identification and…" at bounding box center [513, 273] width 931 height 354
copy h5 "In a proactive safety program, what practice ensures ongoing identification and…"
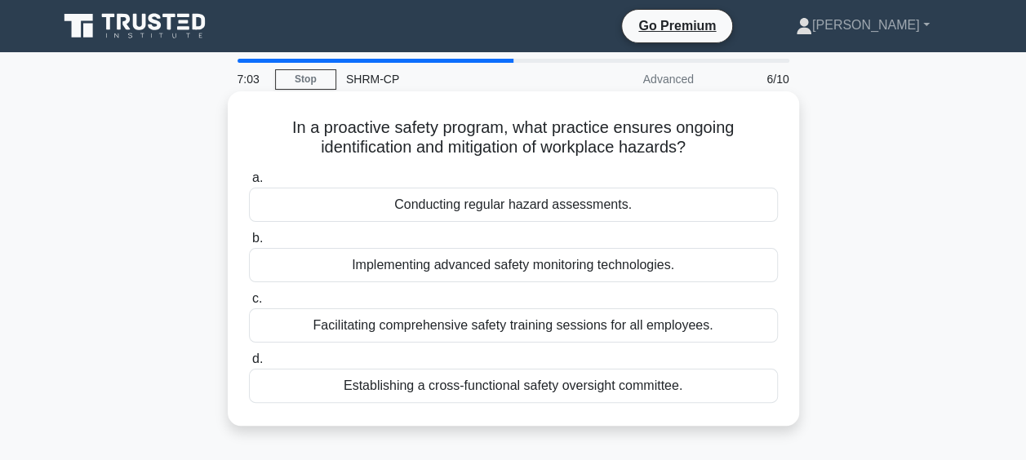
click at [488, 209] on div "Conducting regular hazard assessments." at bounding box center [513, 205] width 529 height 34
click at [249, 184] on input "a. Conducting regular hazard assessments." at bounding box center [249, 178] width 0 height 11
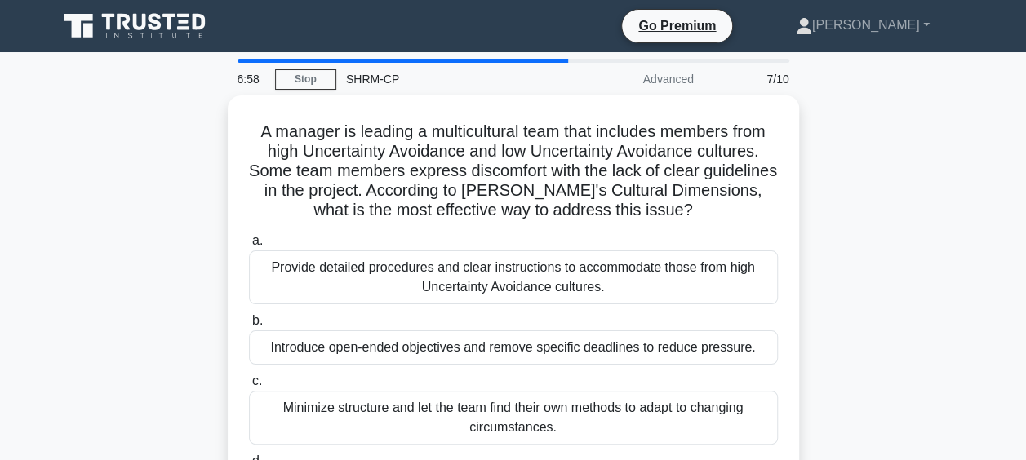
drag, startPoint x: 309, startPoint y: 82, endPoint x: 312, endPoint y: 90, distance: 8.5
click at [309, 82] on link "Stop" at bounding box center [305, 79] width 61 height 20
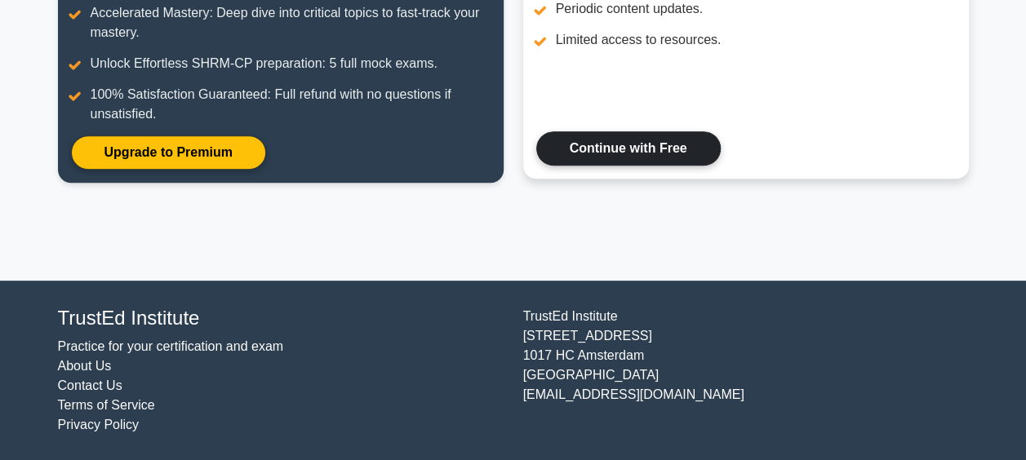
scroll to position [153, 0]
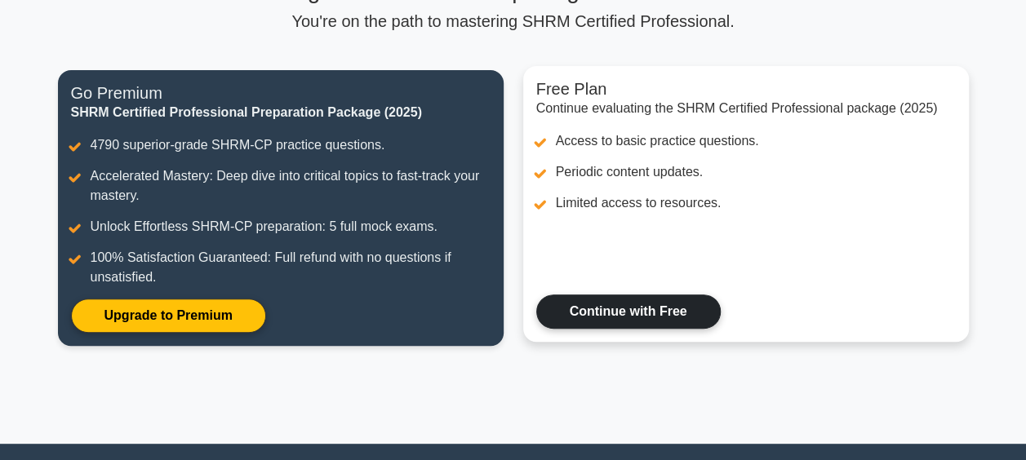
click at [684, 311] on link "Continue with Free" at bounding box center [628, 312] width 184 height 34
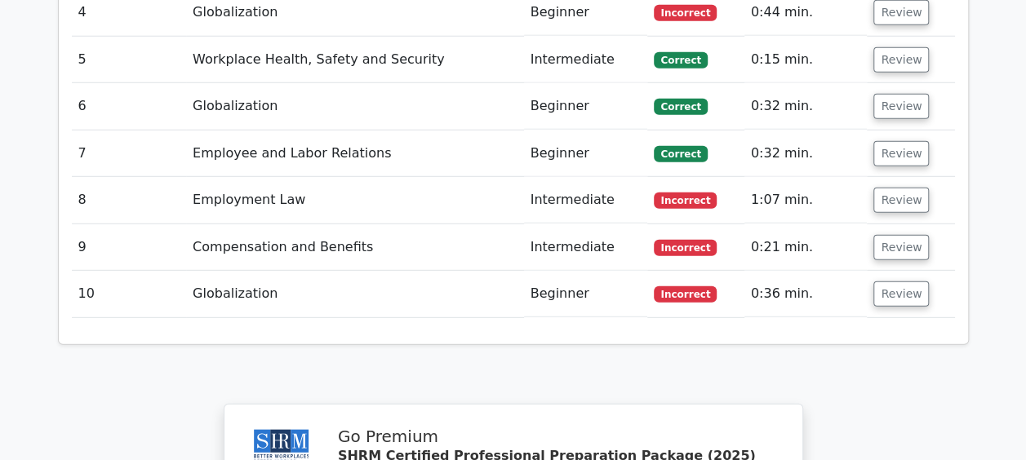
scroll to position [1877, 0]
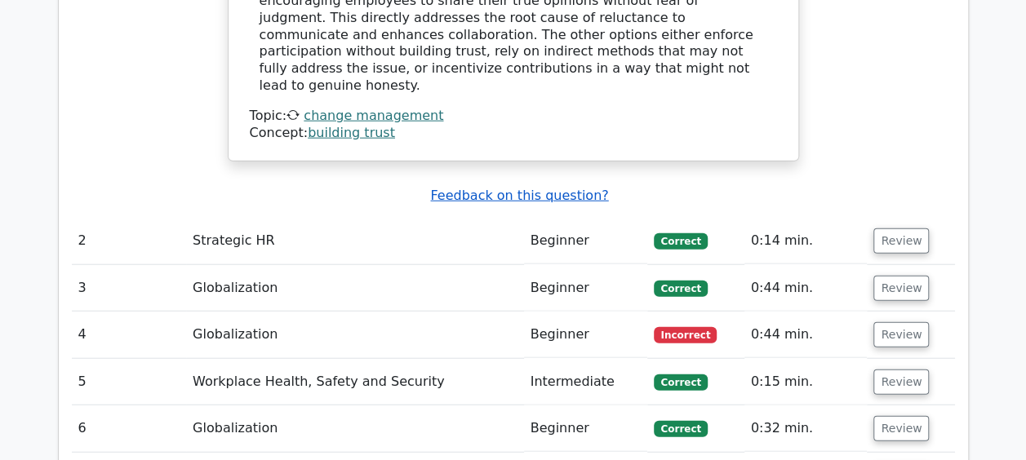
click at [539, 188] on u "Feedback on this question?" at bounding box center [519, 196] width 178 height 16
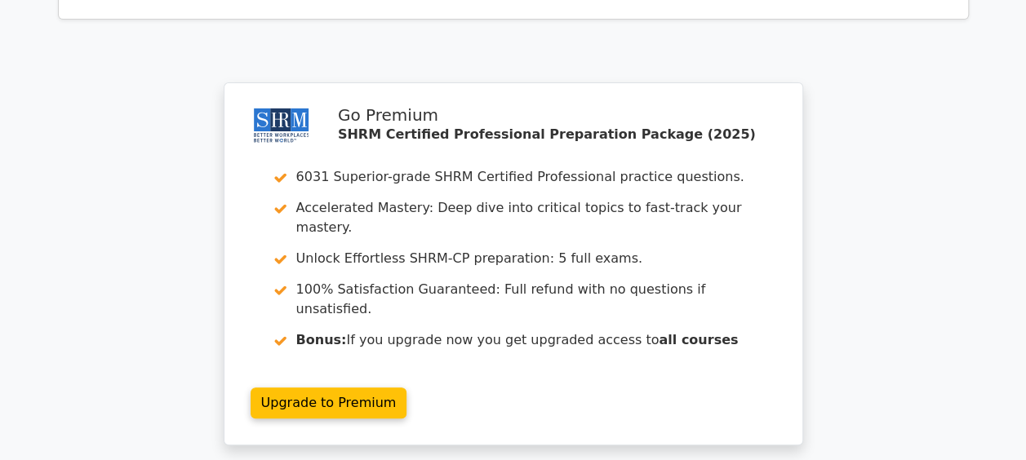
scroll to position [3428, 0]
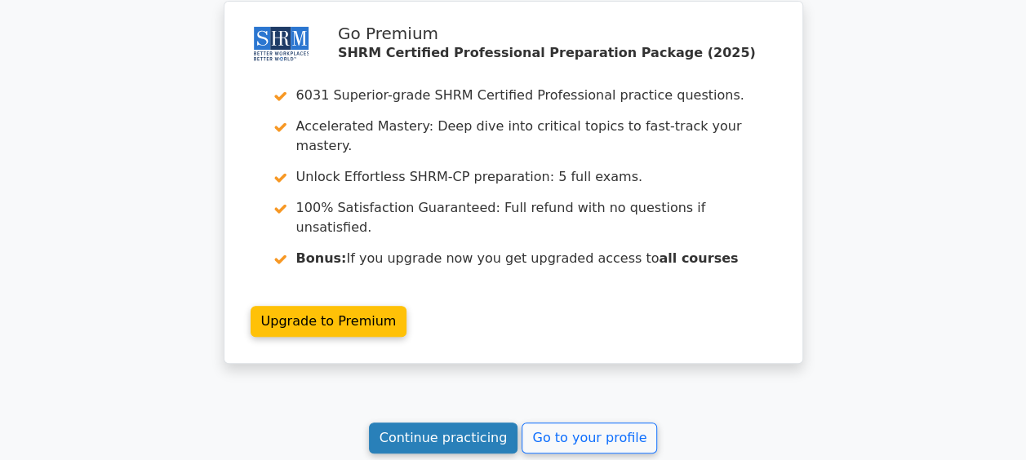
click at [447, 423] on link "Continue practicing" at bounding box center [443, 438] width 149 height 31
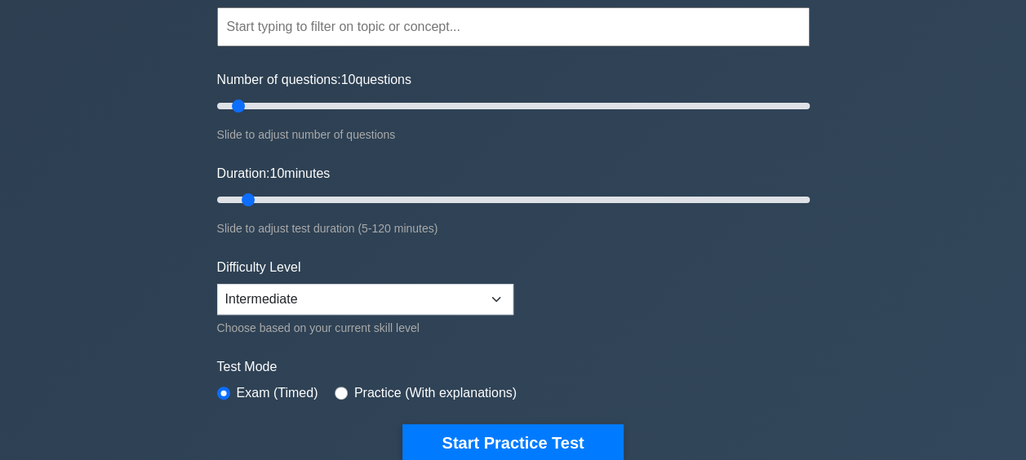
scroll to position [245, 0]
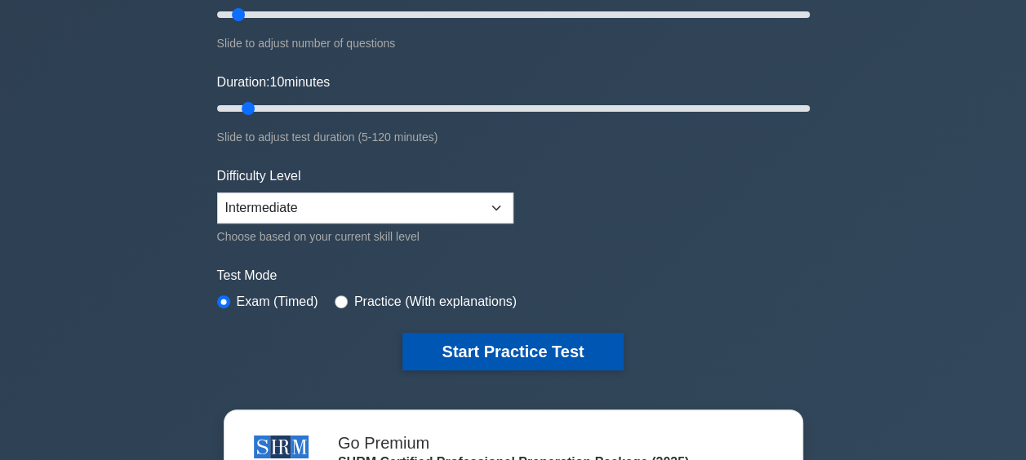
click at [526, 349] on button "Start Practice Test" at bounding box center [512, 352] width 220 height 38
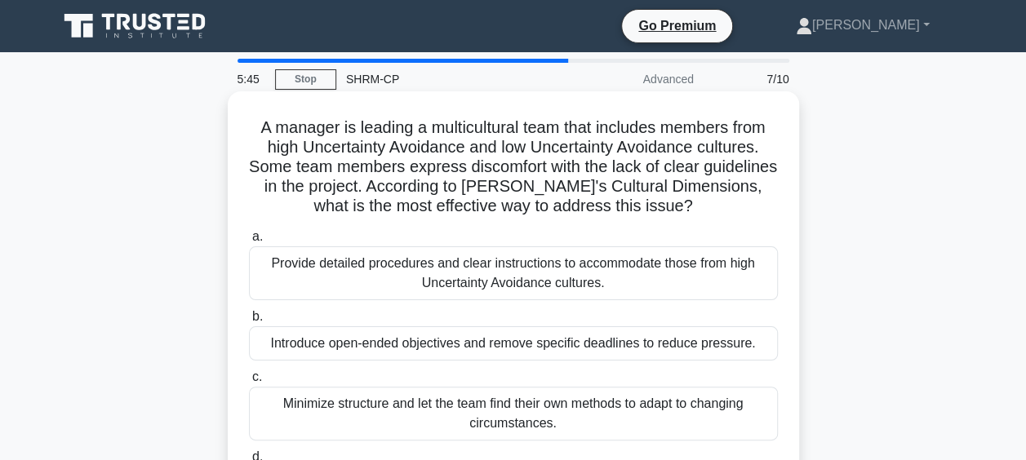
scroll to position [82, 0]
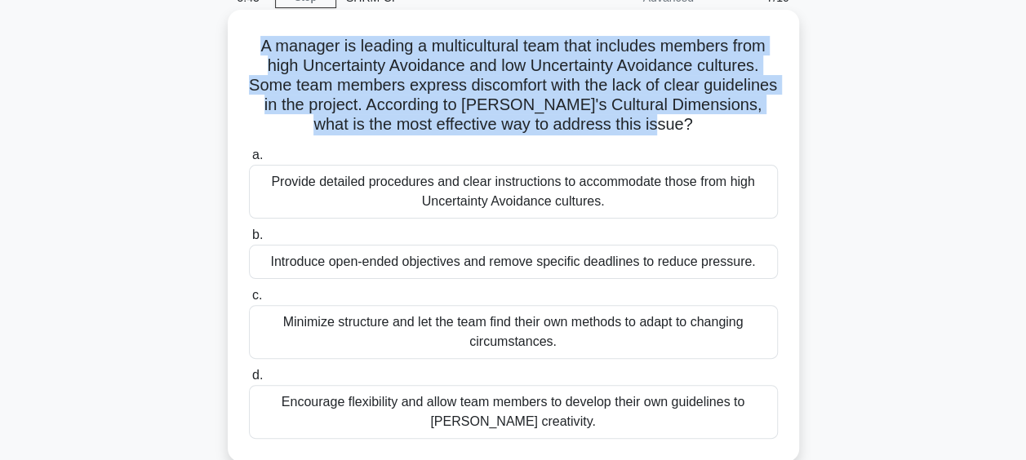
drag, startPoint x: 633, startPoint y: 122, endPoint x: 240, endPoint y: 42, distance: 401.5
click at [240, 42] on div "A manager is leading a multicultural team that includes members from high Uncer…" at bounding box center [513, 235] width 558 height 439
copy h5 "A manager is leading a multicultural team that includes members from high Uncer…"
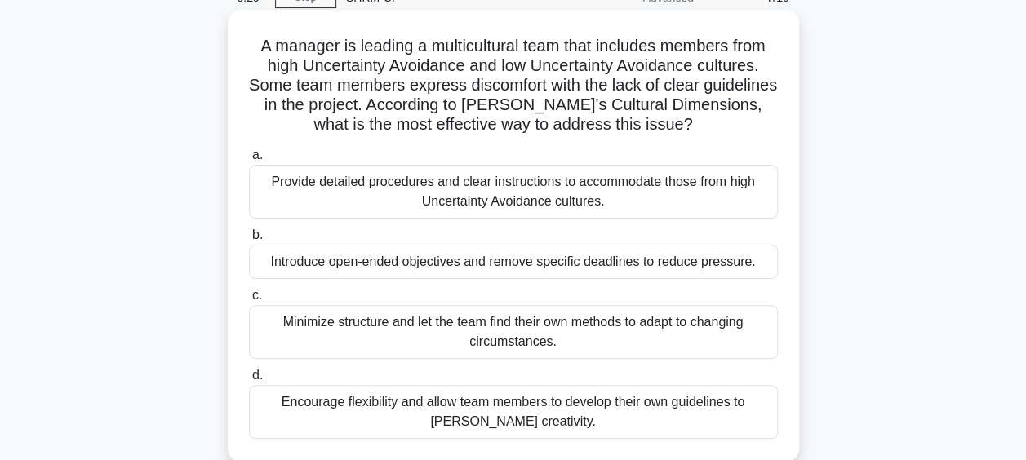
click at [519, 197] on div "Provide detailed procedures and clear instructions to accommodate those from hi…" at bounding box center [513, 192] width 529 height 54
click at [249, 161] on input "a. Provide detailed procedures and clear instructions to accommodate those from…" at bounding box center [249, 155] width 0 height 11
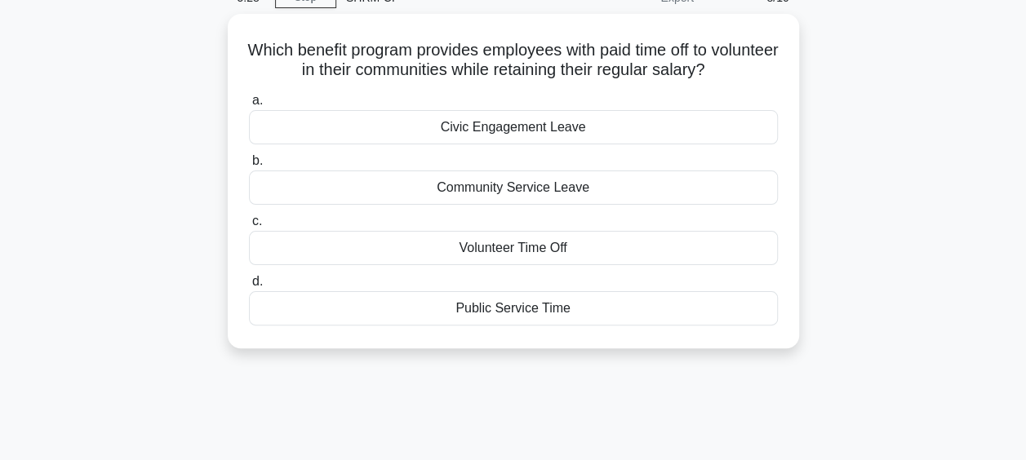
scroll to position [0, 0]
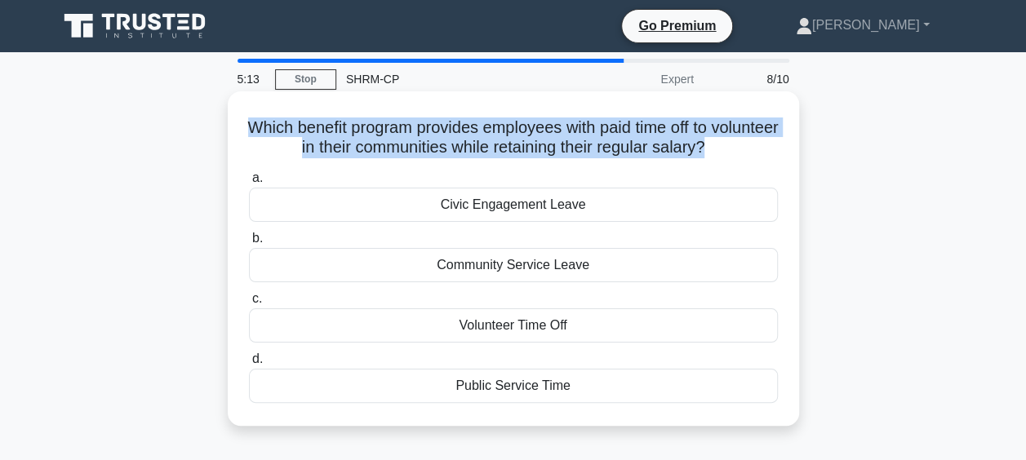
drag, startPoint x: 749, startPoint y: 147, endPoint x: 273, endPoint y: 124, distance: 475.6
click at [273, 124] on h5 "Which benefit program provides employees with paid time off to volunteer in the…" at bounding box center [513, 138] width 532 height 41
copy h5 "Which benefit program provides employees with paid time off to volunteer in the…"
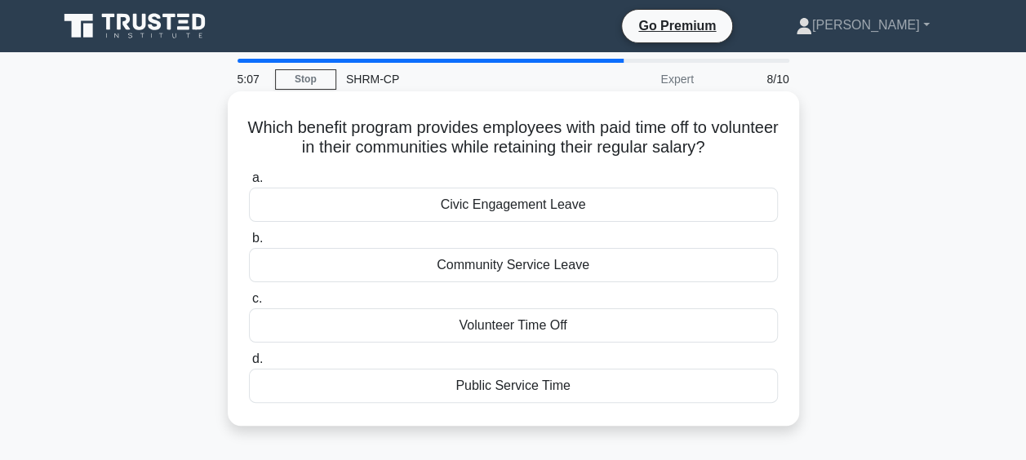
click at [580, 333] on div "Volunteer Time Off" at bounding box center [513, 326] width 529 height 34
click at [249, 304] on input "c. Volunteer Time Off" at bounding box center [249, 299] width 0 height 11
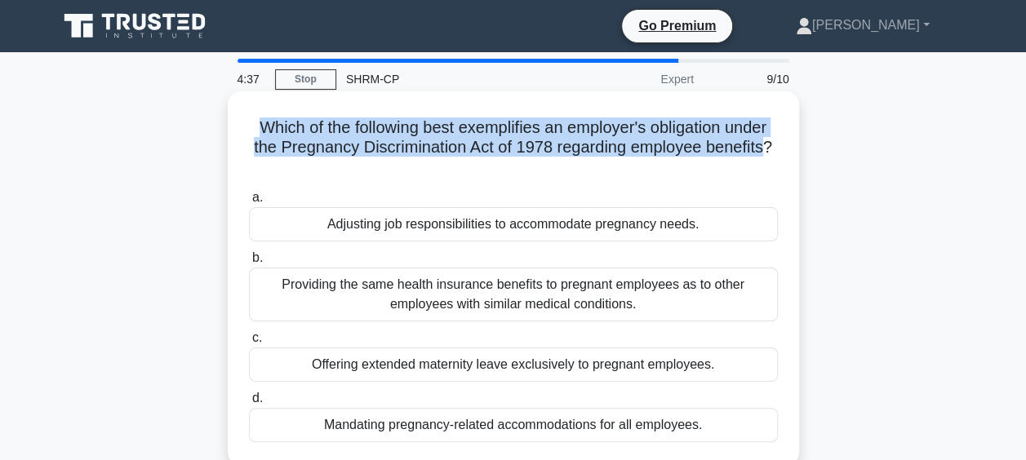
drag, startPoint x: 770, startPoint y: 156, endPoint x: 238, endPoint y: 118, distance: 532.8
click at [238, 118] on div "Which of the following best exemplifies an employer's obligation under the Preg…" at bounding box center [513, 278] width 558 height 361
copy h5 "Which of the following best exemplifies an employer's obligation under the Preg…"
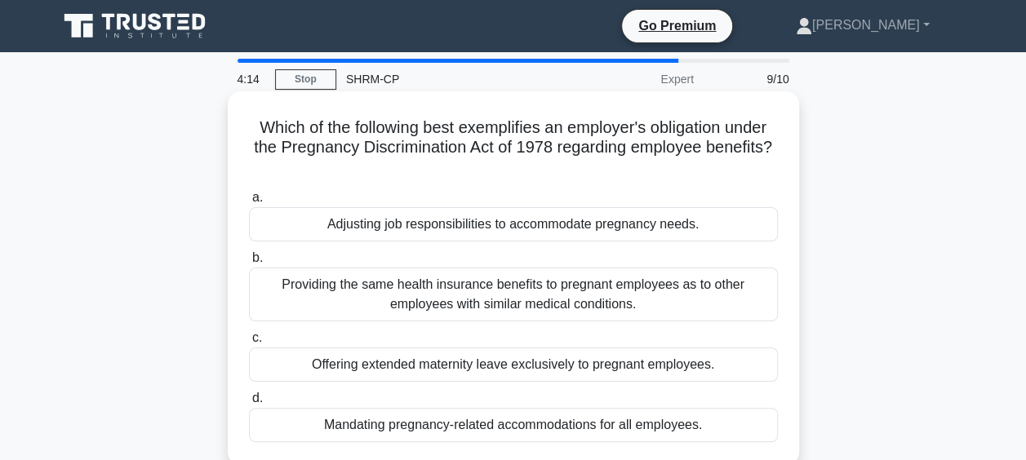
click at [449, 304] on div "Providing the same health insurance benefits to pregnant employees as to other …" at bounding box center [513, 295] width 529 height 54
click at [249, 264] on input "b. Providing the same health insurance benefits to pregnant employees as to oth…" at bounding box center [249, 258] width 0 height 11
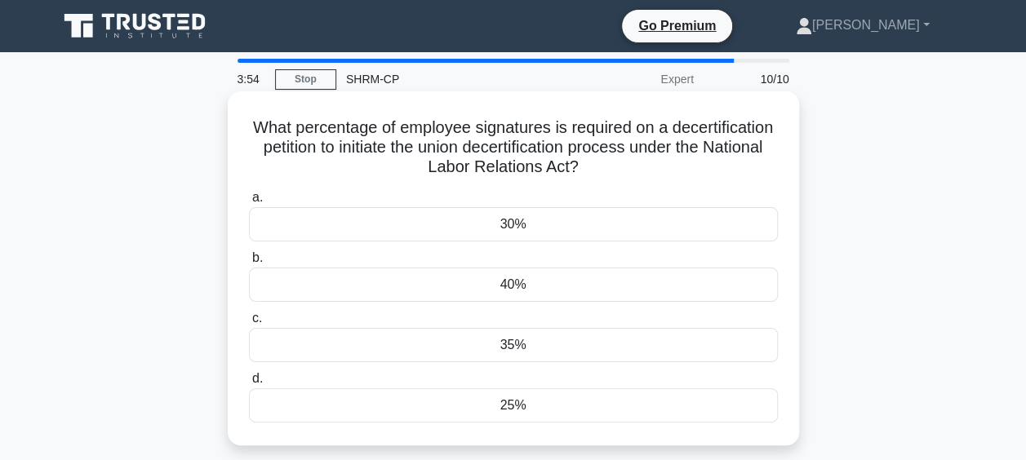
drag, startPoint x: 731, startPoint y: 170, endPoint x: 282, endPoint y: 130, distance: 451.5
click at [282, 130] on h5 "What percentage of employee signatures is required on a decertification petitio…" at bounding box center [513, 148] width 532 height 60
copy h5 "What percentage of employee signatures is required on a decertification petitio…"
drag, startPoint x: 522, startPoint y: 222, endPoint x: 686, endPoint y: 269, distance: 170.8
click at [522, 220] on div "30%" at bounding box center [513, 224] width 529 height 34
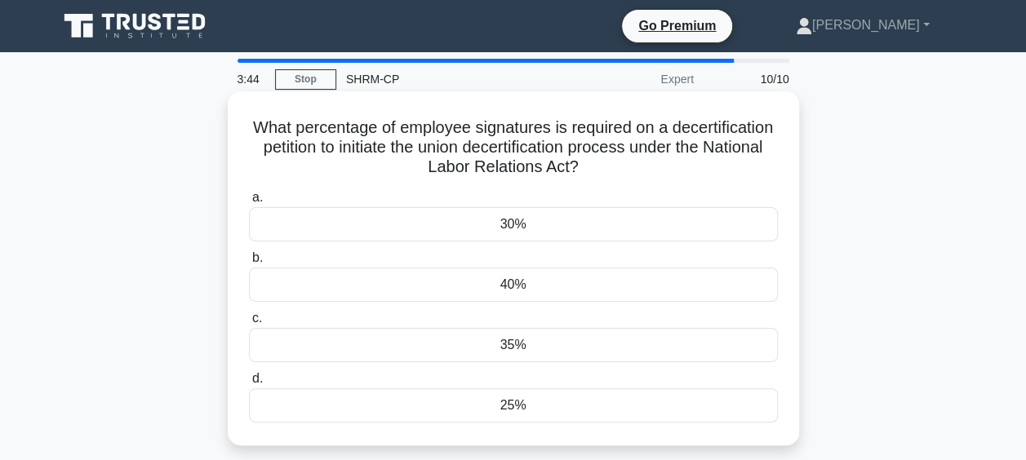
click at [249, 203] on input "a. 30%" at bounding box center [249, 198] width 0 height 11
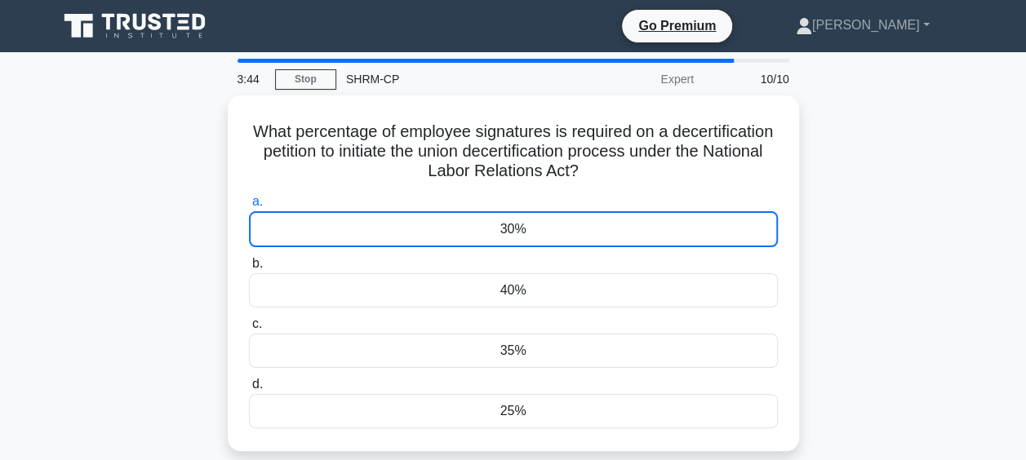
scroll to position [245, 0]
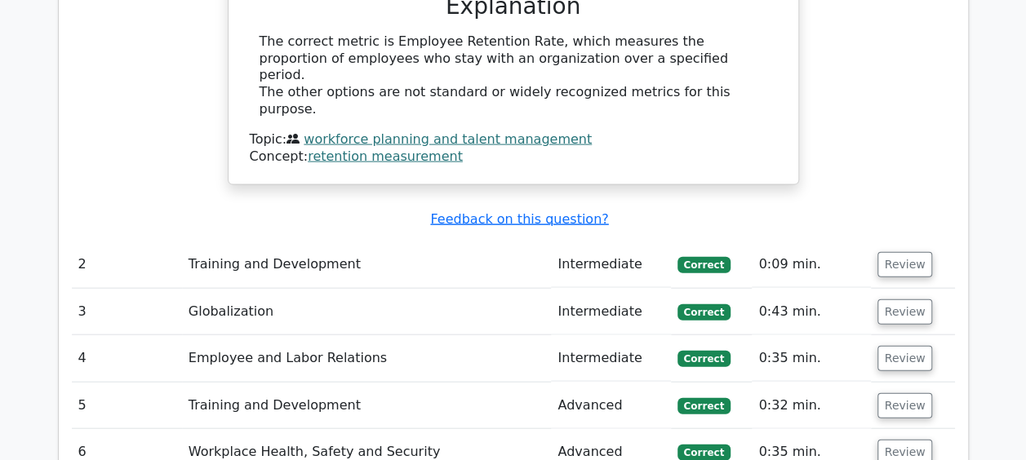
scroll to position [1796, 0]
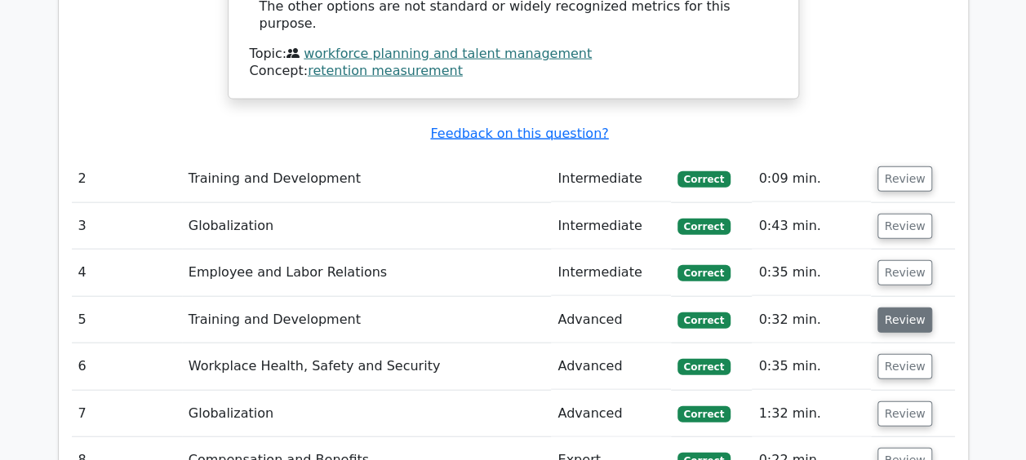
click at [901, 308] on button "Review" at bounding box center [905, 320] width 56 height 25
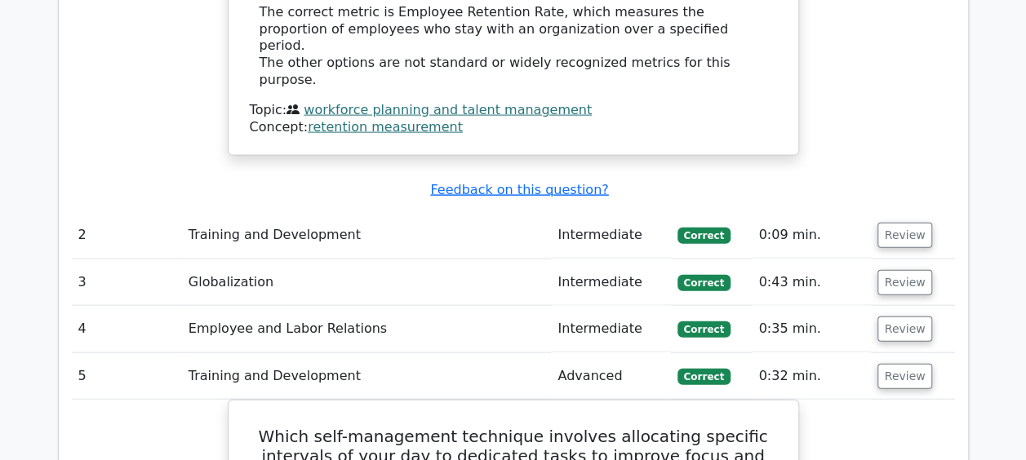
scroll to position [1714, 0]
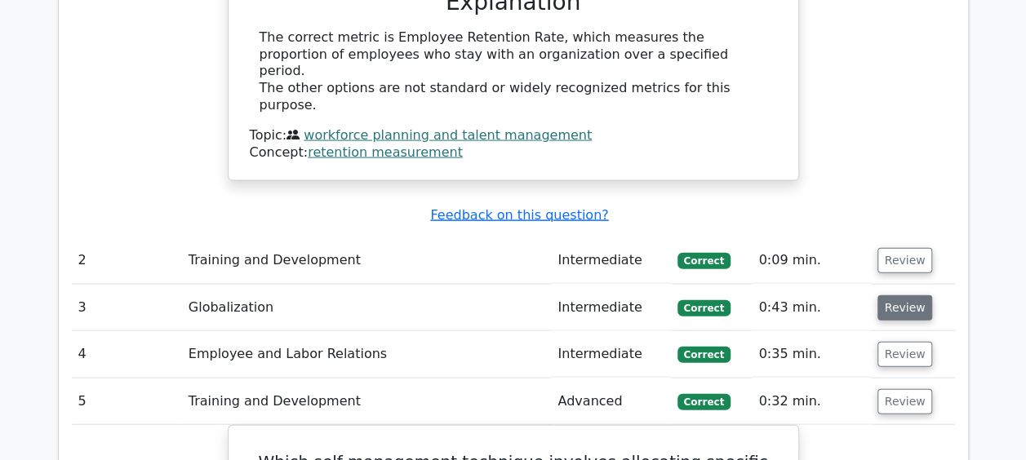
click at [901, 295] on button "Review" at bounding box center [905, 307] width 56 height 25
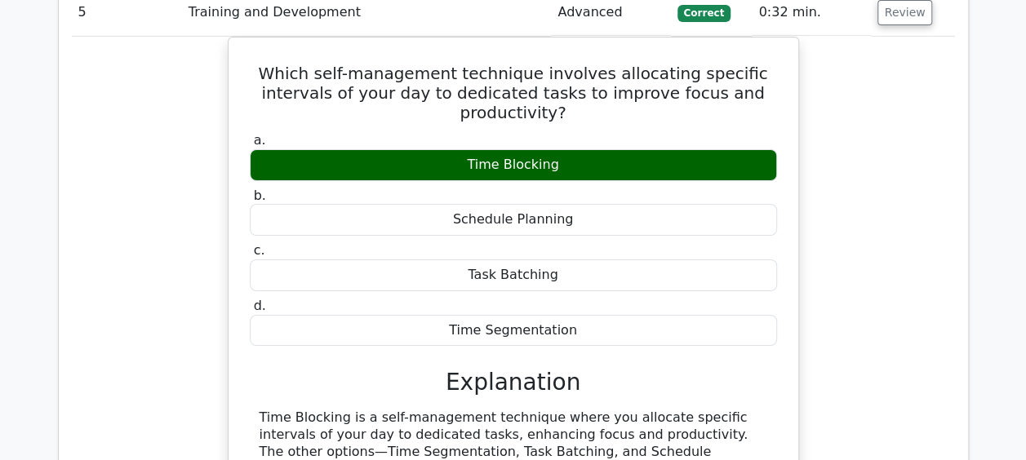
scroll to position [2775, 0]
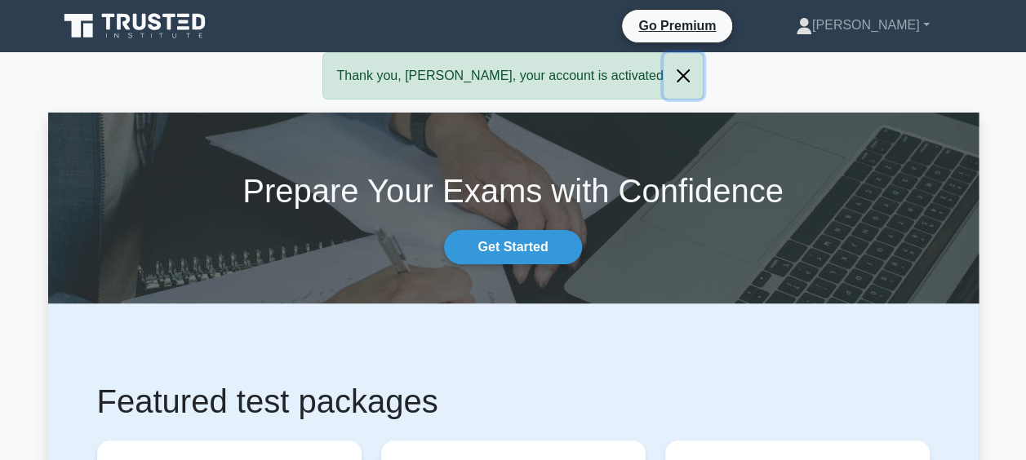
drag, startPoint x: 648, startPoint y: 66, endPoint x: 640, endPoint y: 57, distance: 12.1
click at [664, 65] on button "Close" at bounding box center [683, 76] width 39 height 46
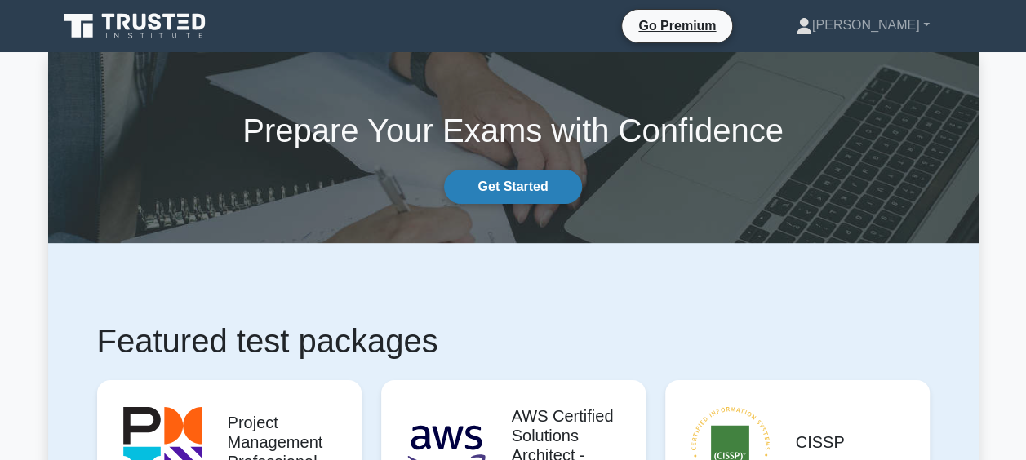
click at [531, 189] on link "Get Started" at bounding box center [512, 187] width 137 height 34
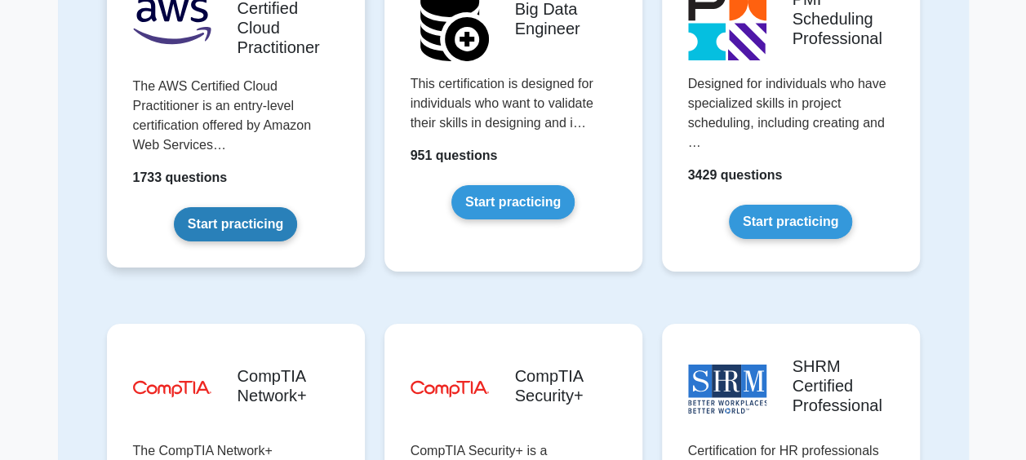
scroll to position [2734, 0]
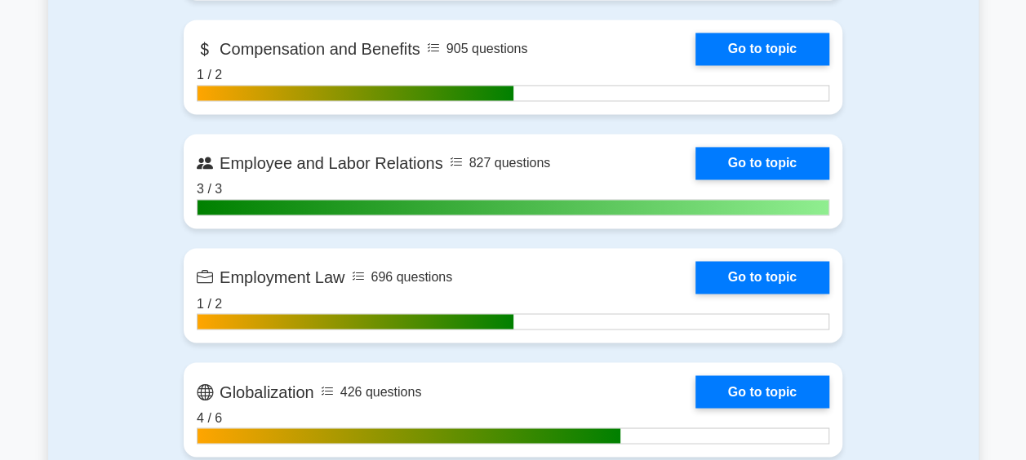
scroll to position [1388, 0]
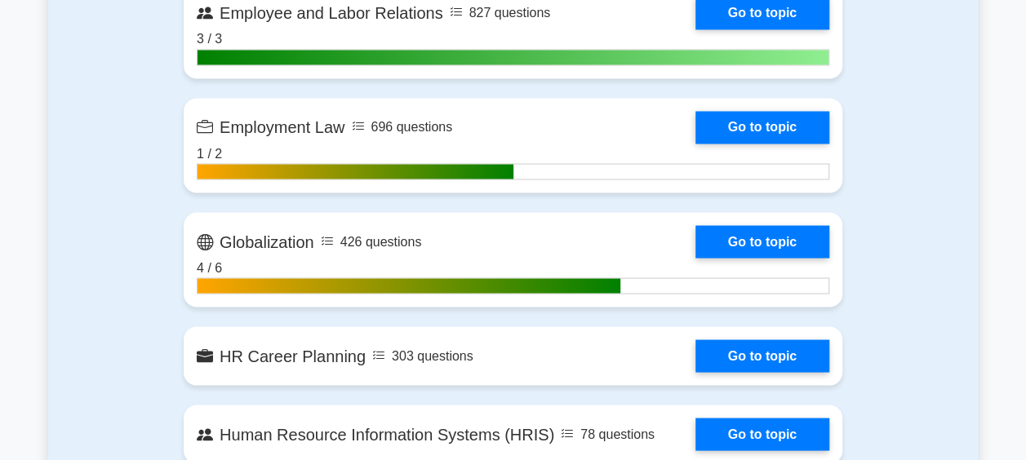
drag, startPoint x: 131, startPoint y: 242, endPoint x: 144, endPoint y: 248, distance: 13.9
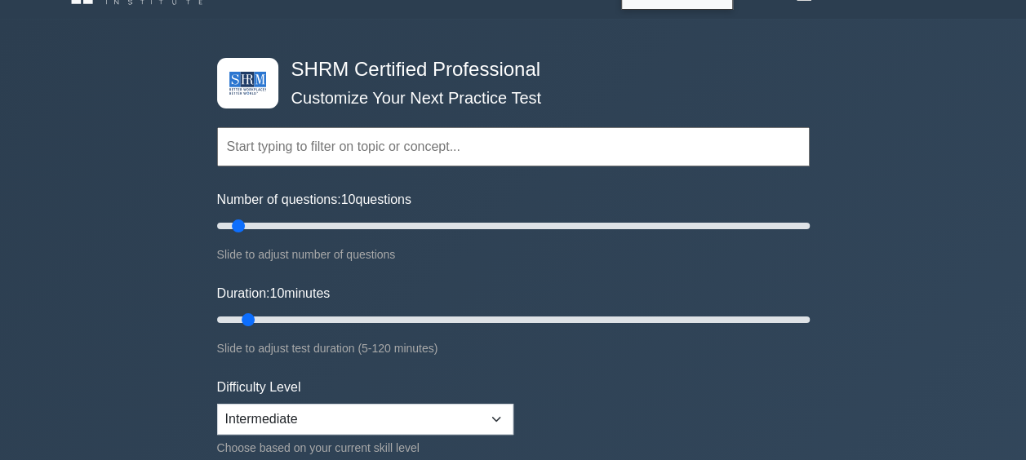
scroll to position [0, 0]
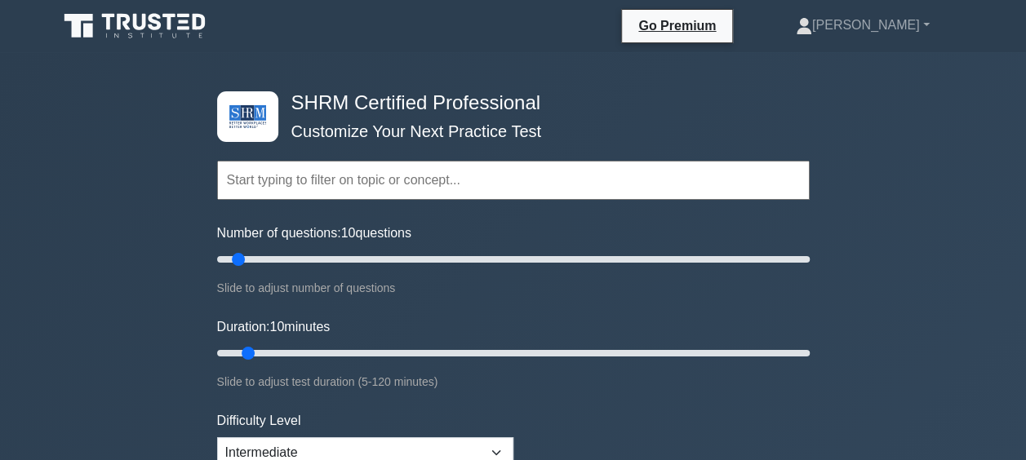
click at [295, 182] on input "text" at bounding box center [513, 180] width 593 height 39
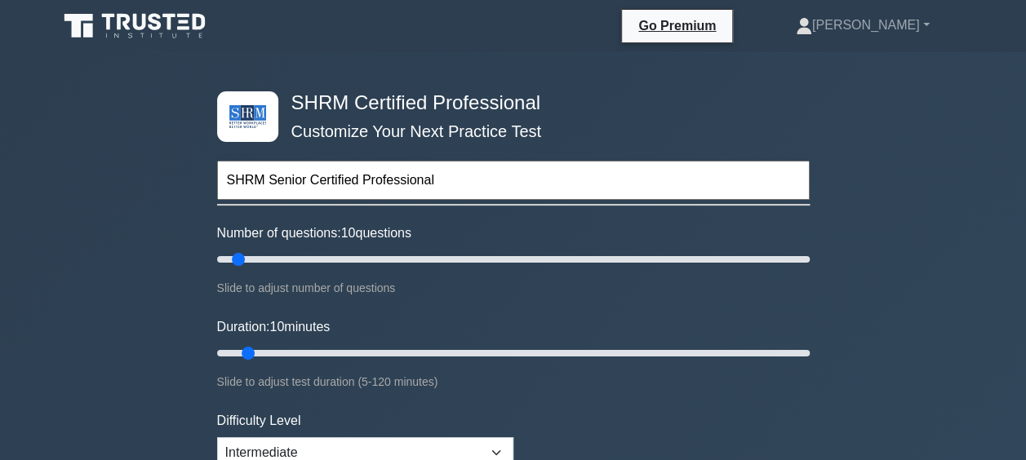
type input "SHRM Senior Certified Professional"
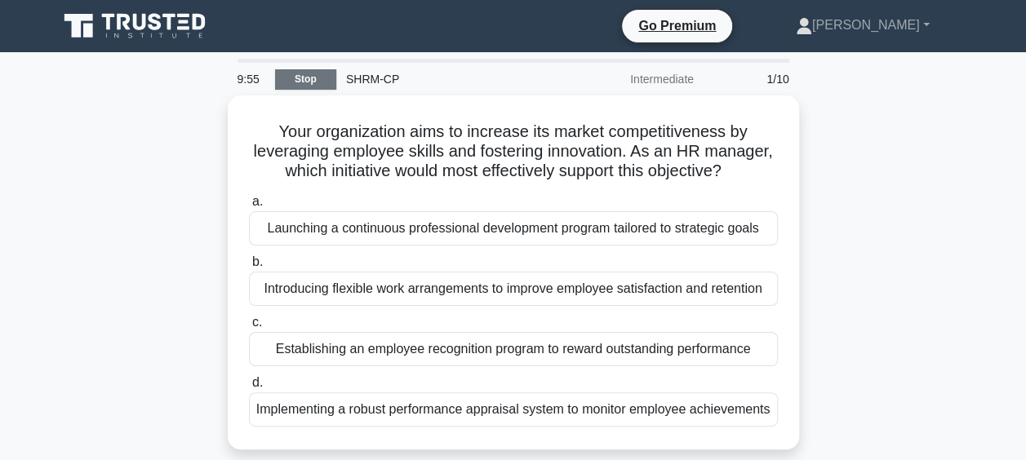
drag, startPoint x: 12, startPoint y: 2, endPoint x: 304, endPoint y: 85, distance: 302.8
click at [304, 85] on link "Stop" at bounding box center [305, 79] width 61 height 20
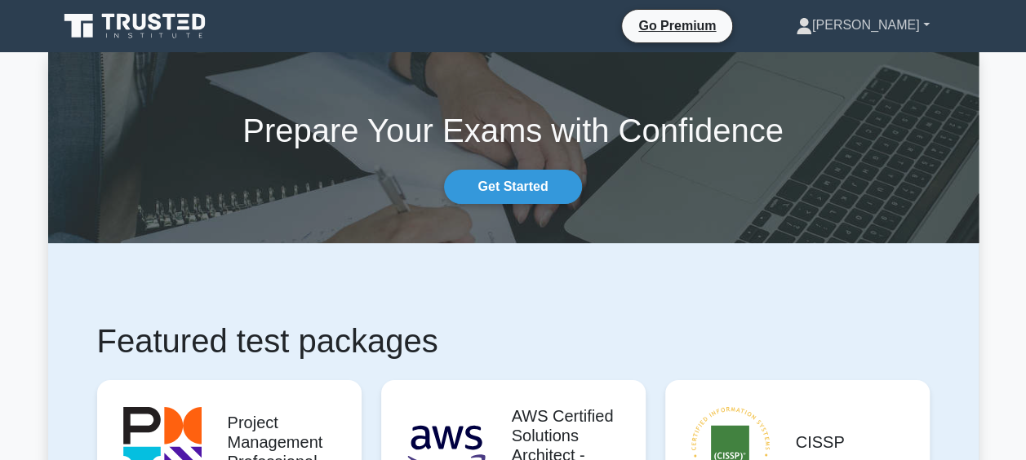
click at [933, 22] on link "[PERSON_NAME]" at bounding box center [863, 25] width 212 height 33
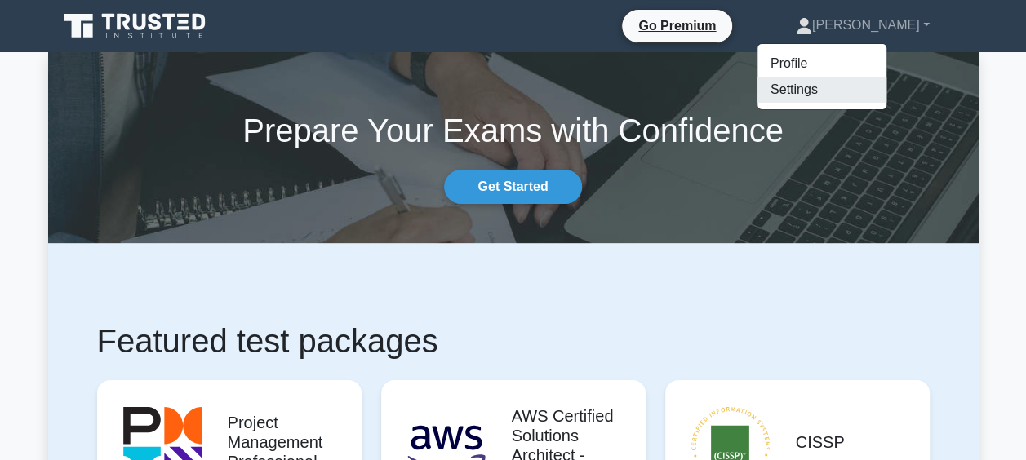
click at [870, 96] on link "Settings" at bounding box center [821, 90] width 129 height 26
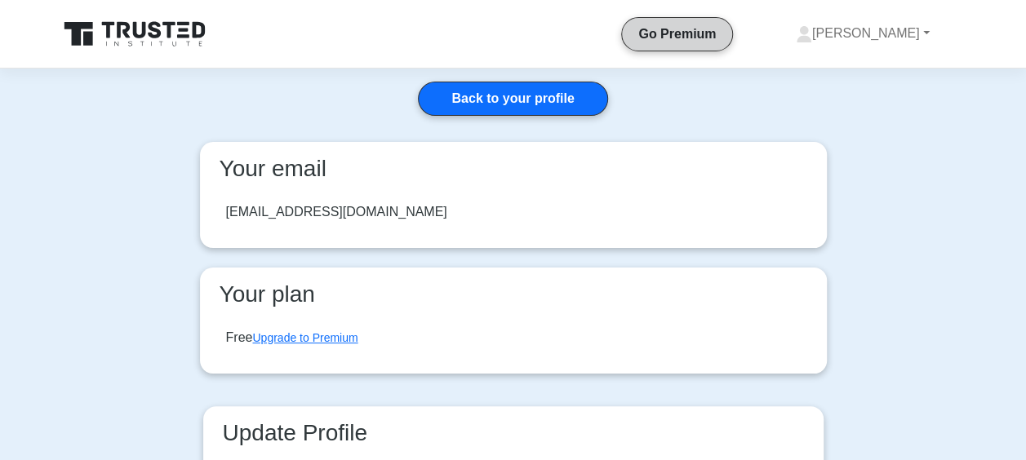
click at [715, 41] on link "Go Premium" at bounding box center [677, 34] width 97 height 20
click at [129, 29] on icon at bounding box center [123, 30] width 13 height 16
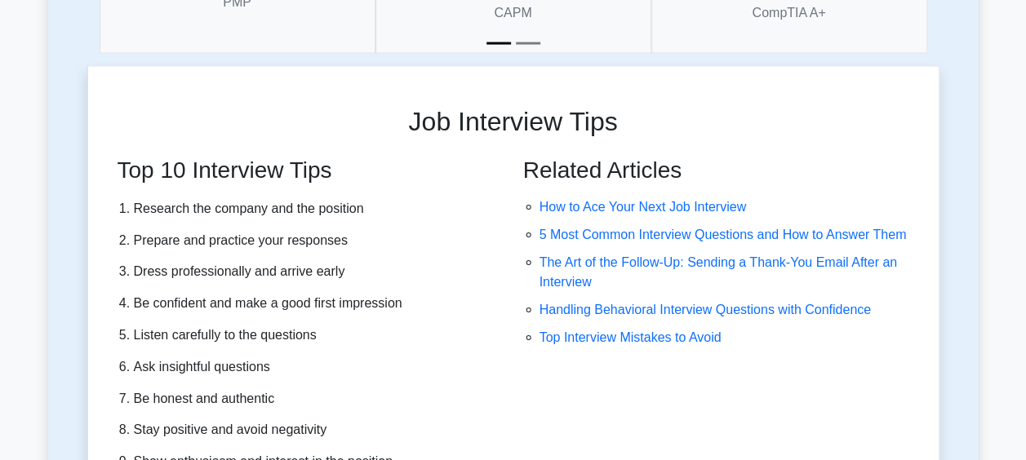
scroll to position [4592, 0]
